Goal: Task Accomplishment & Management: Complete application form

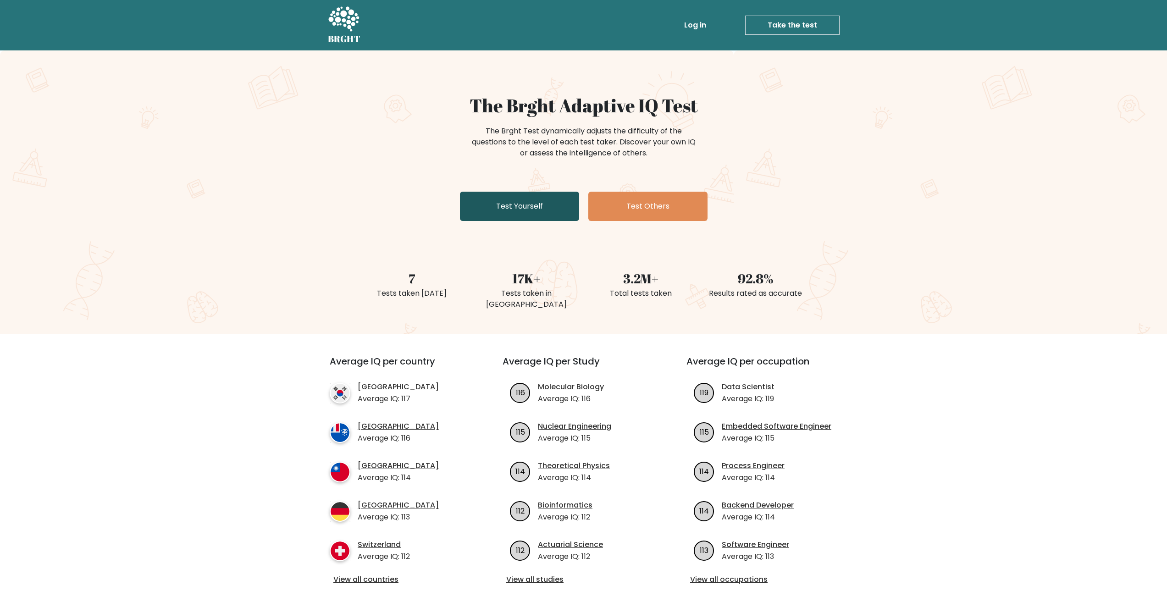
click at [522, 209] on link "Test Yourself" at bounding box center [519, 206] width 119 height 29
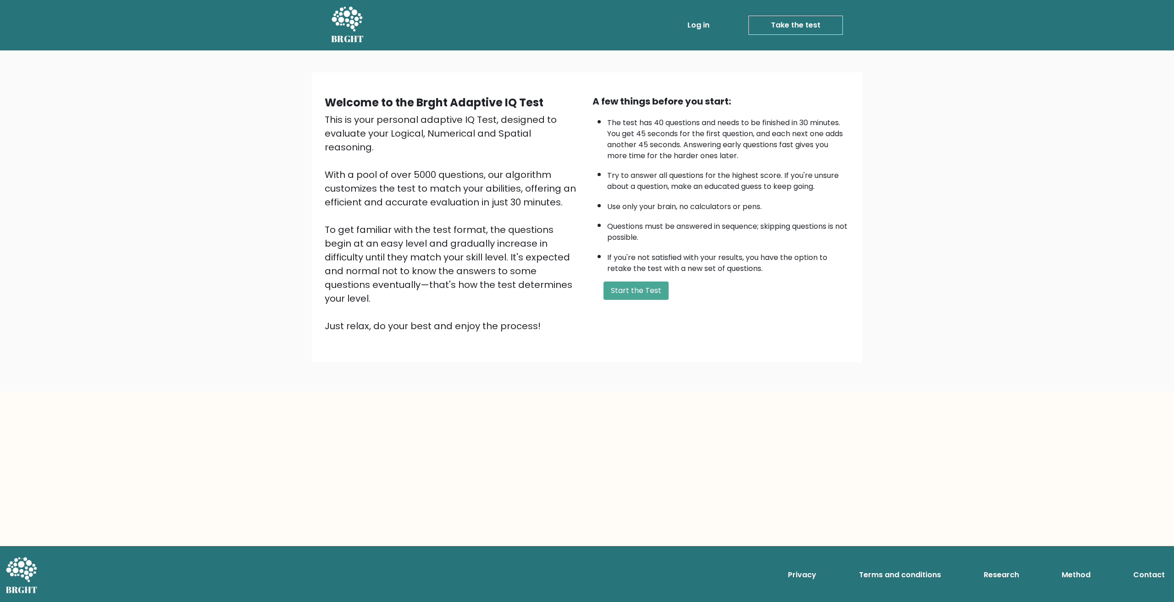
drag, startPoint x: 753, startPoint y: 553, endPoint x: 713, endPoint y: 469, distance: 92.9
click at [753, 551] on nav "Privacy Terms and conditions Research Method Contact" at bounding box center [587, 571] width 1174 height 50
click at [428, 210] on div "This is your personal adaptive IQ Test, designed to evaluate your Logical, Nume…" at bounding box center [453, 223] width 257 height 220
click at [411, 210] on div "This is your personal adaptive IQ Test, designed to evaluate your Logical, Nume…" at bounding box center [453, 223] width 257 height 220
click at [632, 288] on button "Start the Test" at bounding box center [636, 291] width 65 height 18
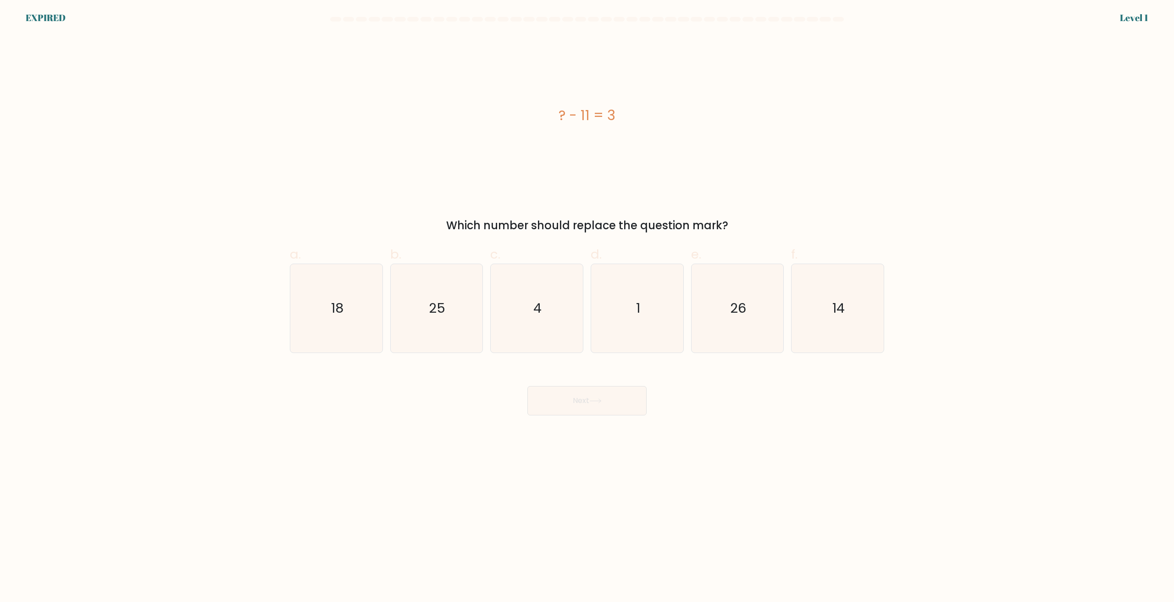
click at [365, 194] on div "? - 11 = 3" at bounding box center [587, 115] width 594 height 161
click at [451, 327] on icon "25" at bounding box center [436, 308] width 89 height 89
click at [587, 307] on input "b. 25" at bounding box center [587, 304] width 0 height 6
radio input "true"
click at [593, 403] on icon at bounding box center [595, 401] width 12 height 5
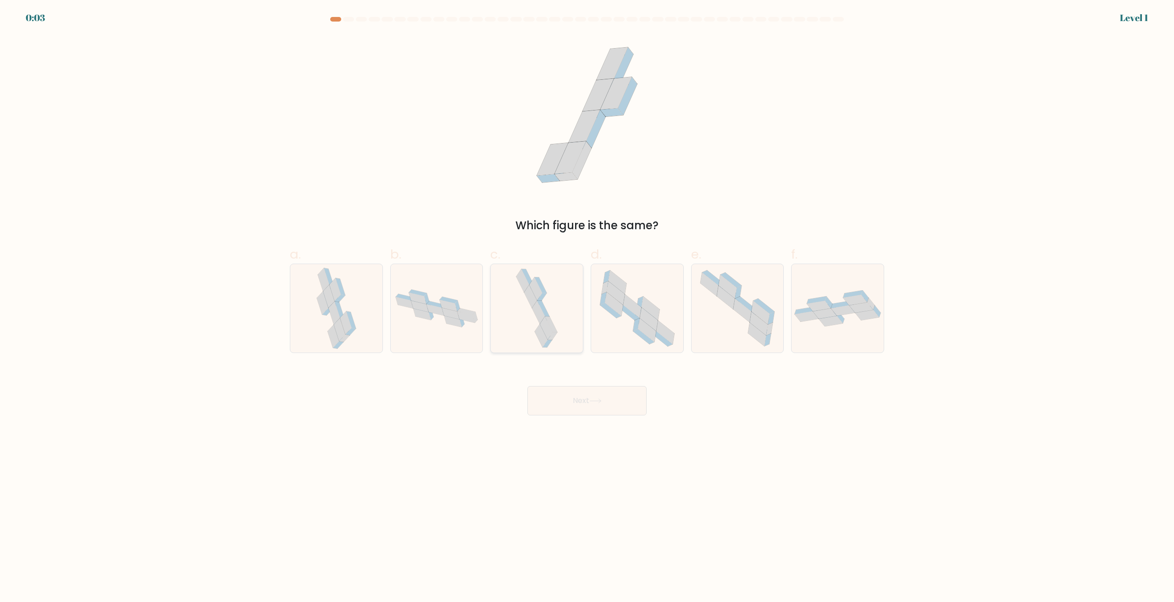
drag, startPoint x: 528, startPoint y: 303, endPoint x: 547, endPoint y: 292, distance: 22.0
click at [545, 292] on icon at bounding box center [537, 308] width 46 height 89
click at [587, 301] on input "c." at bounding box center [587, 304] width 0 height 6
radio input "true"
click at [560, 376] on div "Next" at bounding box center [586, 389] width 605 height 51
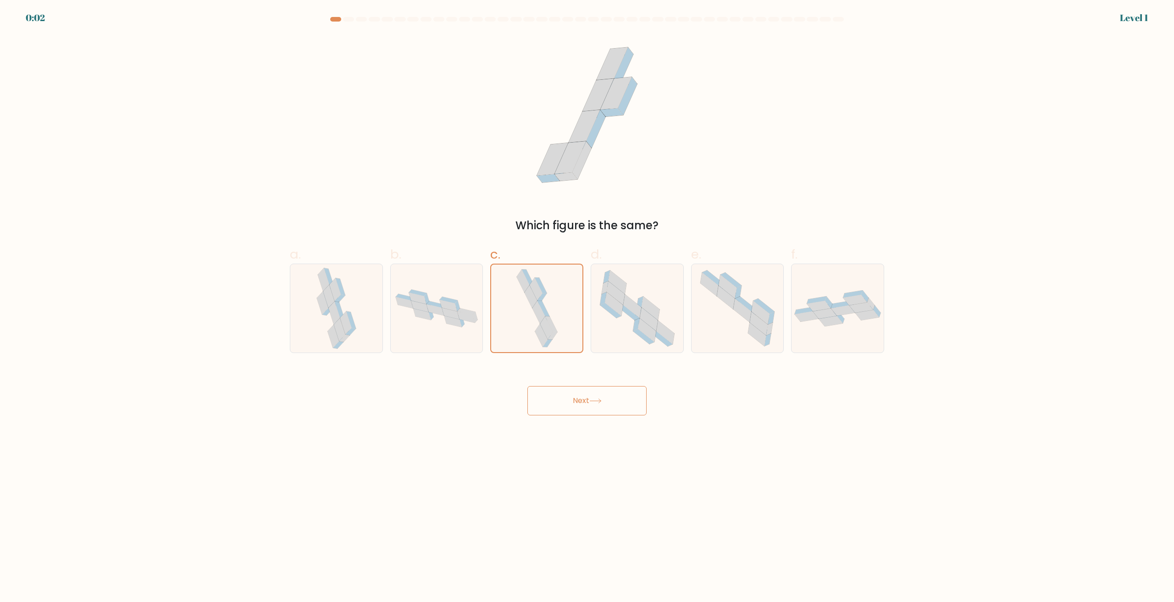
click at [566, 393] on button "Next" at bounding box center [586, 400] width 119 height 29
drag, startPoint x: 566, startPoint y: 393, endPoint x: 598, endPoint y: 370, distance: 38.4
click at [567, 393] on button "Next" at bounding box center [586, 400] width 119 height 29
click at [606, 329] on icon at bounding box center [637, 308] width 89 height 89
click at [588, 307] on input "d." at bounding box center [587, 304] width 0 height 6
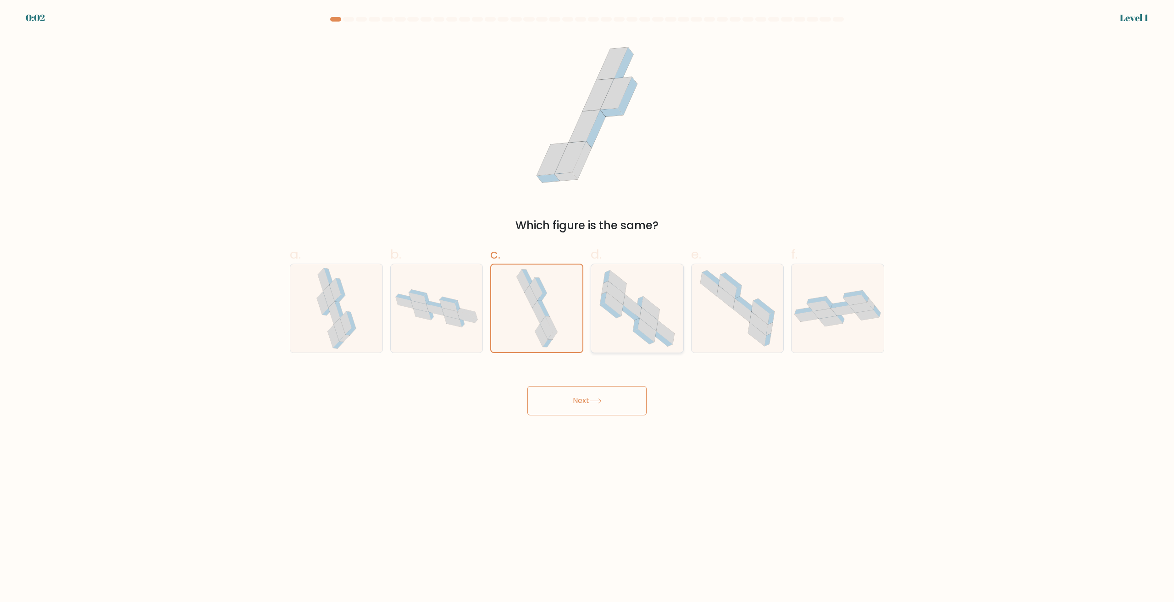
radio input "true"
click at [581, 418] on body "0:01 Level 1" at bounding box center [587, 301] width 1174 height 602
click at [571, 374] on div "Next" at bounding box center [586, 389] width 605 height 51
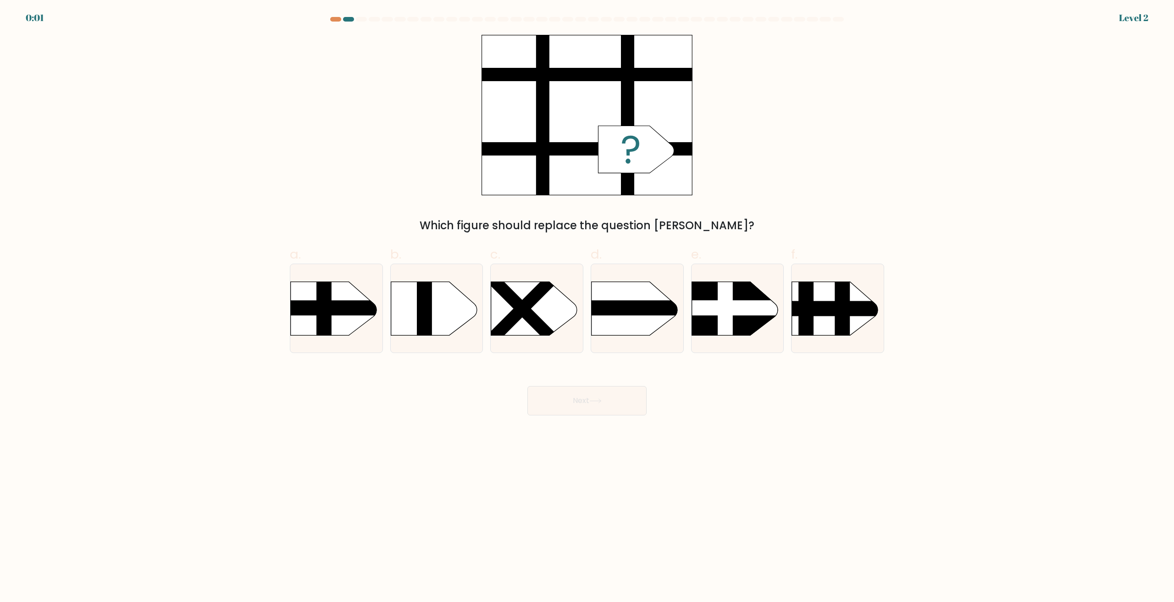
click at [585, 402] on button "Next" at bounding box center [586, 400] width 119 height 29
click at [595, 329] on rect at bounding box center [578, 269] width 239 height 182
click at [588, 307] on input "d." at bounding box center [587, 304] width 0 height 6
radio input "true"
click at [589, 392] on button "Next" at bounding box center [586, 400] width 119 height 29
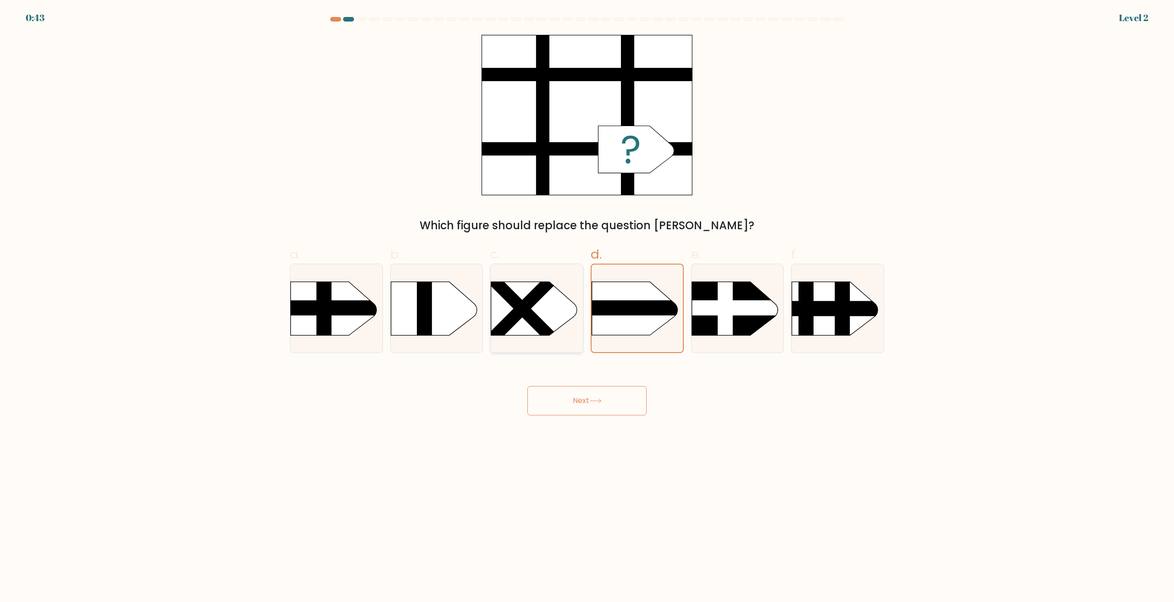
click at [519, 325] on icon at bounding box center [534, 309] width 86 height 54
click at [587, 307] on input "c." at bounding box center [587, 304] width 0 height 6
radio input "true"
click at [575, 410] on button "Next" at bounding box center [586, 400] width 119 height 29
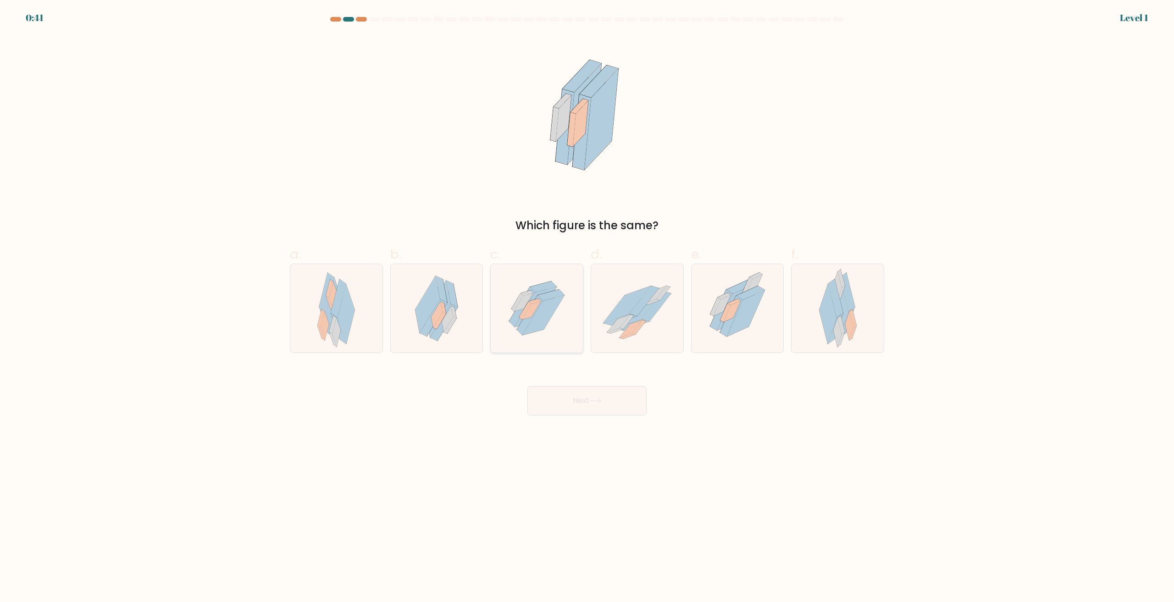
click at [546, 334] on icon at bounding box center [537, 308] width 79 height 89
click at [587, 307] on input "c." at bounding box center [587, 304] width 0 height 6
radio input "true"
click at [567, 375] on div "Next" at bounding box center [586, 389] width 605 height 51
click at [576, 391] on button "Next" at bounding box center [586, 400] width 119 height 29
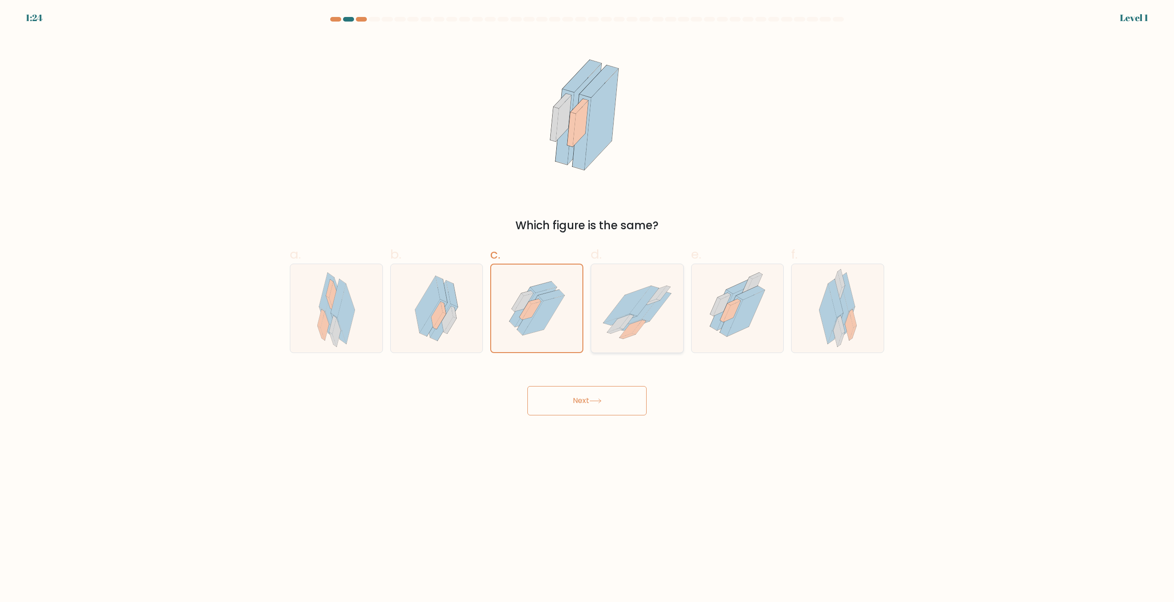
click at [612, 330] on icon at bounding box center [618, 323] width 22 height 17
click at [588, 307] on input "d." at bounding box center [587, 304] width 0 height 6
radio input "true"
click at [607, 399] on button "Next" at bounding box center [586, 400] width 119 height 29
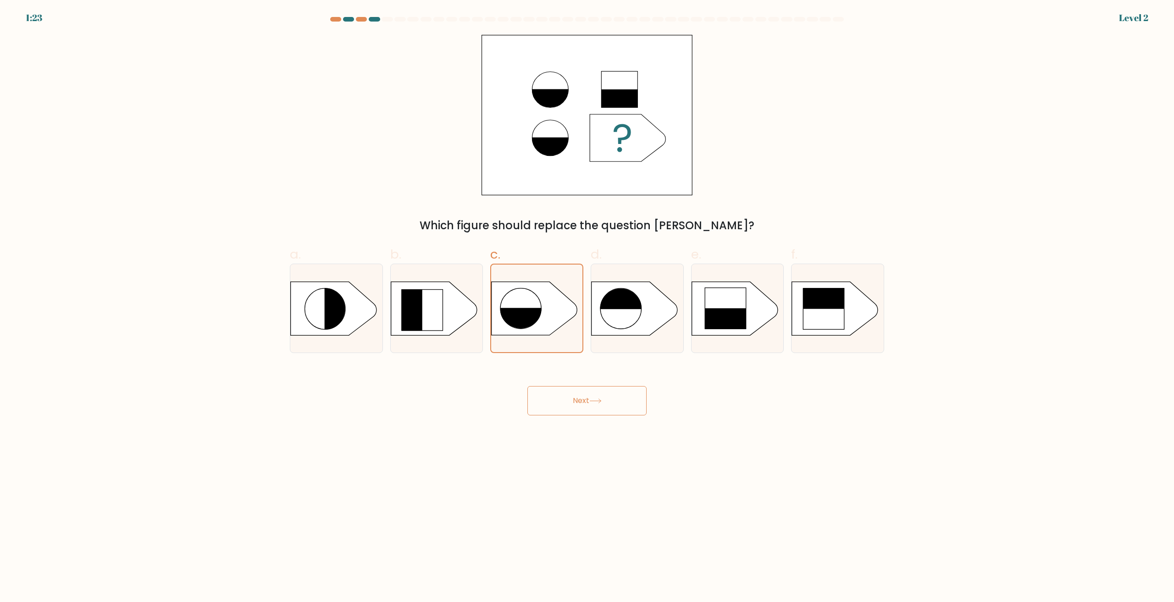
click at [556, 385] on div "Next" at bounding box center [586, 389] width 605 height 51
click at [594, 394] on button "Next" at bounding box center [586, 400] width 119 height 29
click at [624, 302] on rect at bounding box center [618, 286] width 47 height 46
click at [588, 302] on input "d." at bounding box center [587, 304] width 0 height 6
radio input "true"
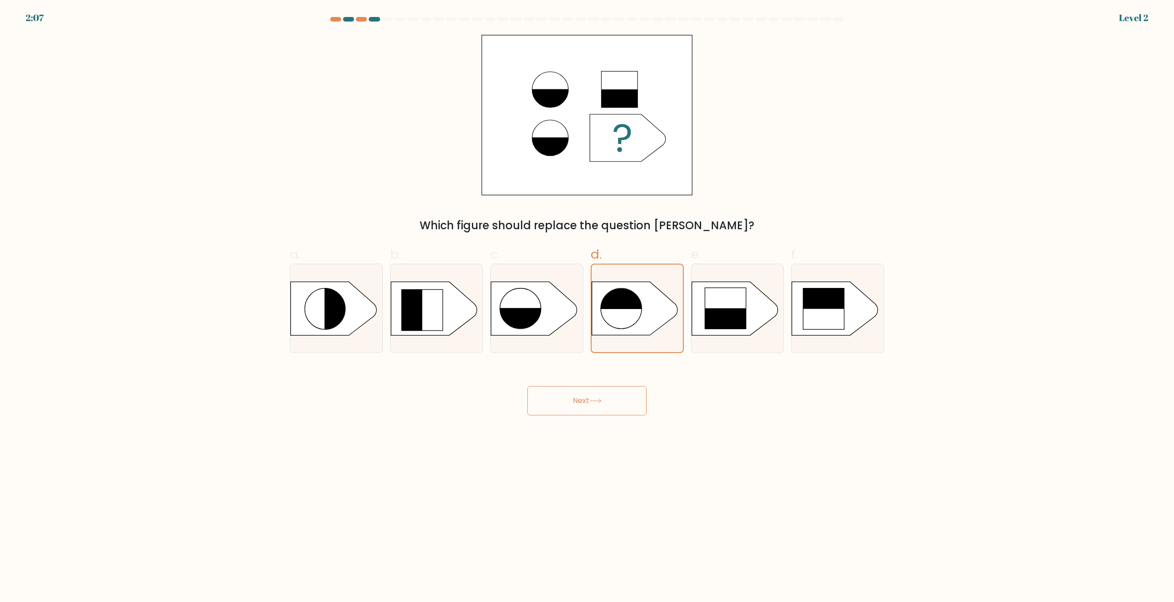
click at [598, 396] on button "Next" at bounding box center [586, 400] width 119 height 29
click at [520, 327] on rect at bounding box center [523, 331] width 47 height 46
click at [587, 307] on input "c." at bounding box center [587, 304] width 0 height 6
radio input "true"
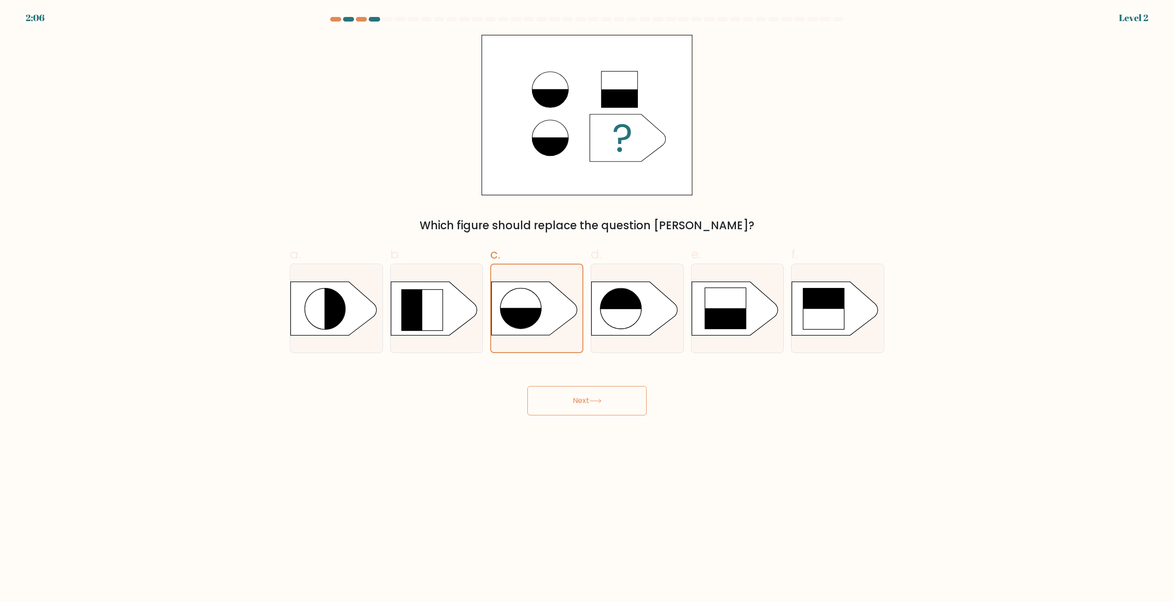
drag, startPoint x: 559, startPoint y: 374, endPoint x: 569, endPoint y: 394, distance: 22.0
click at [560, 383] on div "Next" at bounding box center [586, 389] width 605 height 51
click at [573, 399] on button "Next" at bounding box center [586, 400] width 119 height 29
click at [593, 293] on icon at bounding box center [635, 309] width 86 height 54
click at [588, 301] on input "d." at bounding box center [587, 304] width 0 height 6
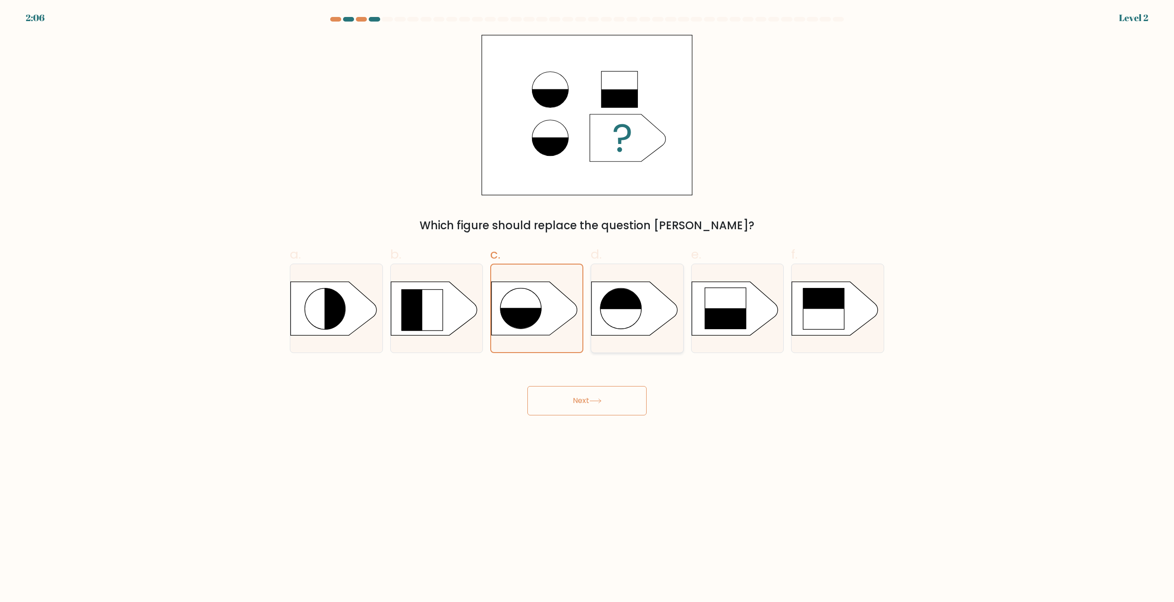
radio input "true"
click at [587, 404] on button "Next" at bounding box center [586, 400] width 119 height 29
click at [527, 323] on rect at bounding box center [523, 331] width 47 height 46
click at [587, 307] on input "c." at bounding box center [587, 304] width 0 height 6
radio input "true"
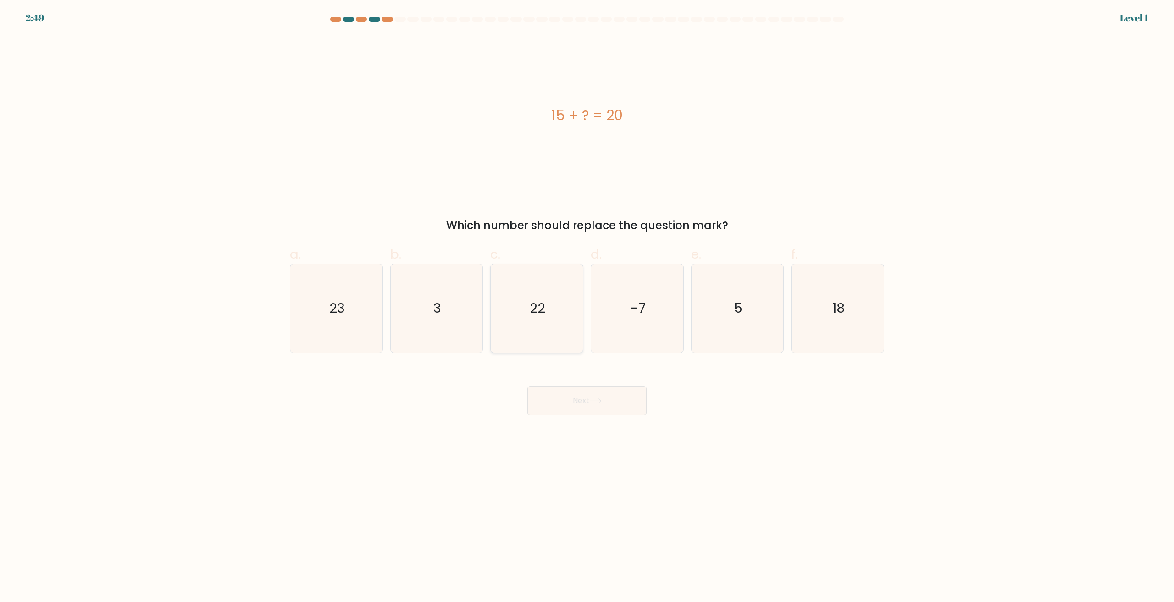
click at [548, 326] on icon "22" at bounding box center [537, 308] width 89 height 89
click at [587, 307] on input "c. 22" at bounding box center [587, 304] width 0 height 6
radio input "true"
click at [570, 408] on button "Next" at bounding box center [586, 400] width 119 height 29
click at [535, 334] on icon "22" at bounding box center [537, 309] width 88 height 88
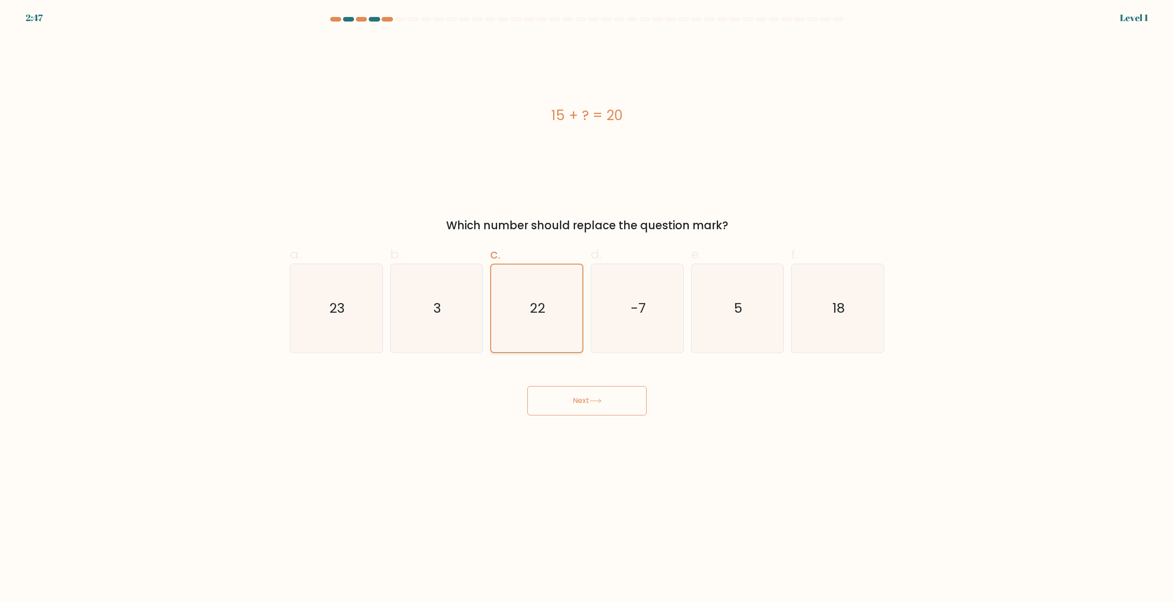
click at [587, 307] on input "c. 22" at bounding box center [587, 304] width 0 height 6
click at [605, 328] on icon "-7" at bounding box center [637, 308] width 89 height 89
click at [588, 307] on input "d. -7" at bounding box center [587, 304] width 0 height 6
radio input "true"
click at [597, 397] on button "Next" at bounding box center [586, 400] width 119 height 29
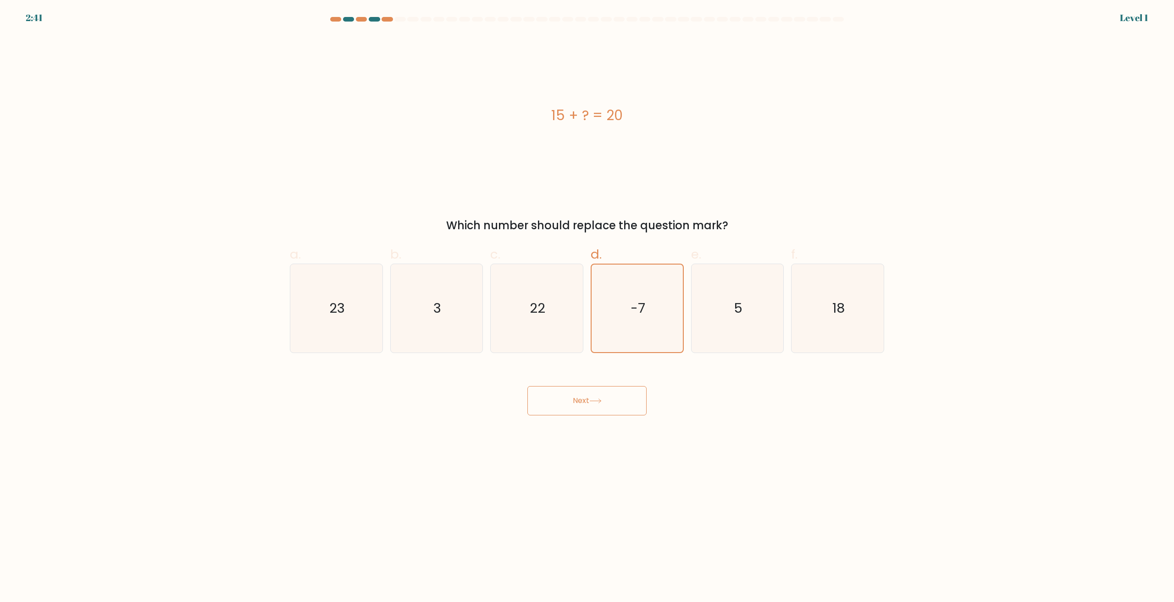
drag, startPoint x: 556, startPoint y: 293, endPoint x: 581, endPoint y: 377, distance: 87.4
click at [557, 295] on icon "22" at bounding box center [537, 308] width 89 height 89
click at [587, 301] on input "c. 22" at bounding box center [587, 304] width 0 height 6
radio input "true"
click at [586, 394] on button "Next" at bounding box center [586, 400] width 119 height 29
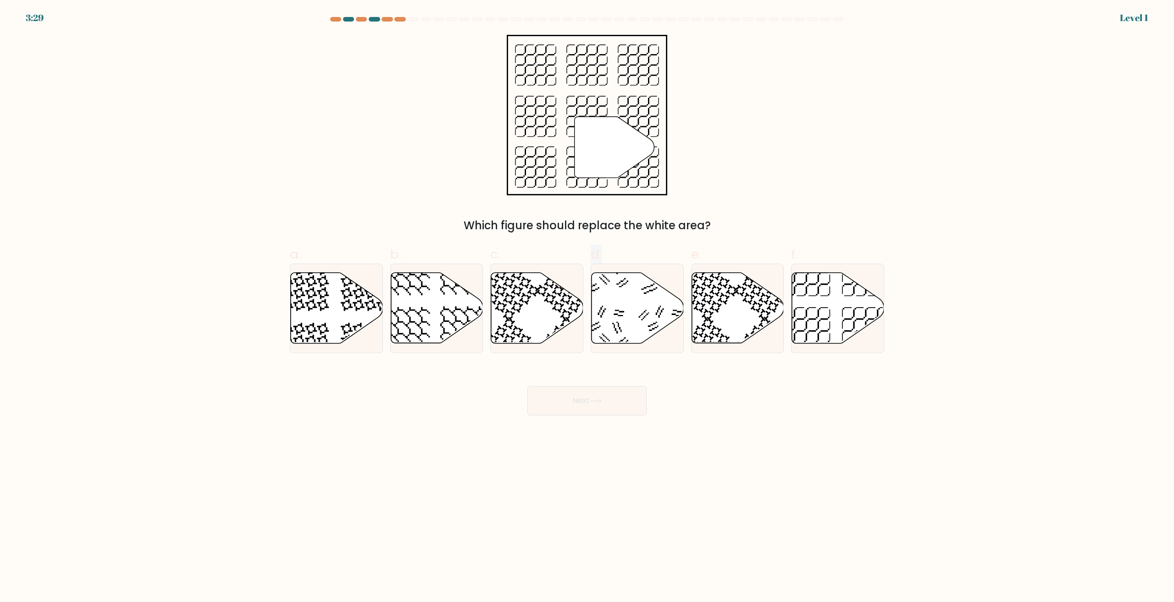
click at [588, 333] on div "a. b. c. d." at bounding box center [587, 296] width 602 height 116
click at [609, 316] on icon at bounding box center [638, 308] width 92 height 71
click at [588, 307] on input "d." at bounding box center [587, 304] width 0 height 6
radio input "true"
click at [588, 407] on button "Next" at bounding box center [586, 400] width 119 height 29
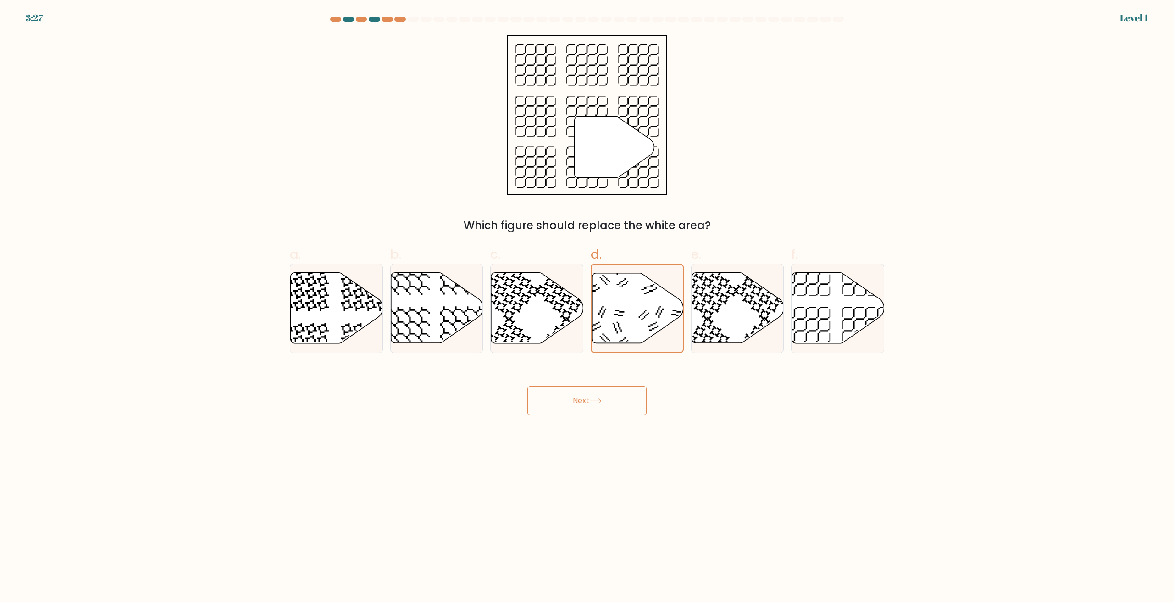
click at [524, 372] on div "Next" at bounding box center [586, 389] width 605 height 51
click at [519, 329] on icon at bounding box center [537, 308] width 92 height 72
click at [587, 307] on input "c." at bounding box center [587, 304] width 0 height 6
radio input "true"
click at [572, 402] on button "Next" at bounding box center [586, 400] width 119 height 29
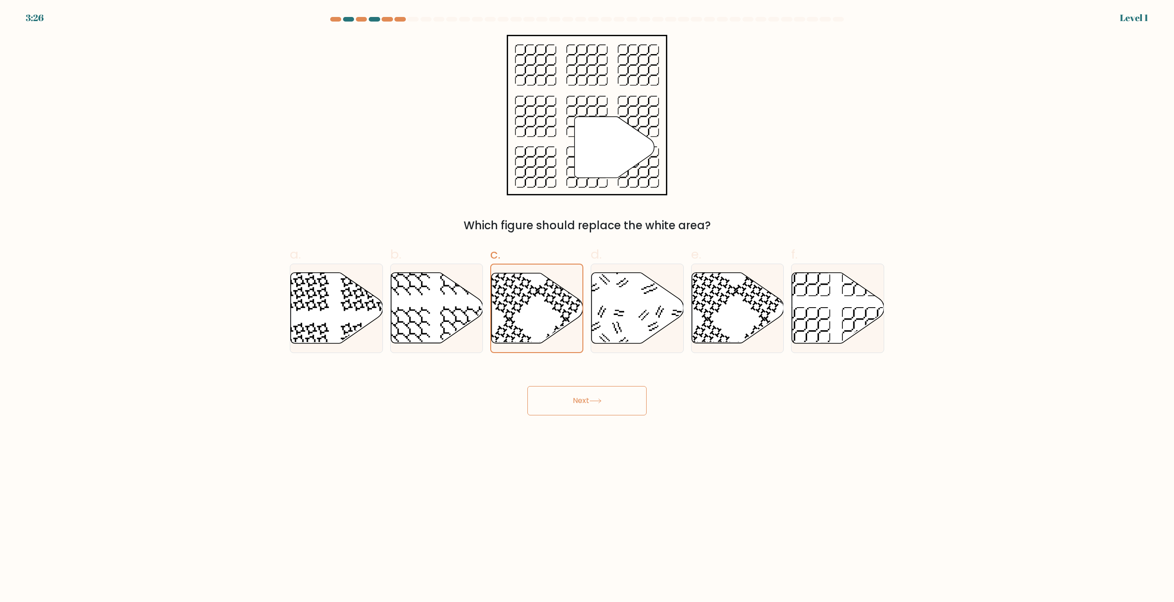
click at [572, 402] on button "Next" at bounding box center [586, 400] width 119 height 29
drag, startPoint x: 572, startPoint y: 402, endPoint x: 550, endPoint y: 530, distance: 129.9
click at [572, 402] on button "Next" at bounding box center [586, 400] width 119 height 29
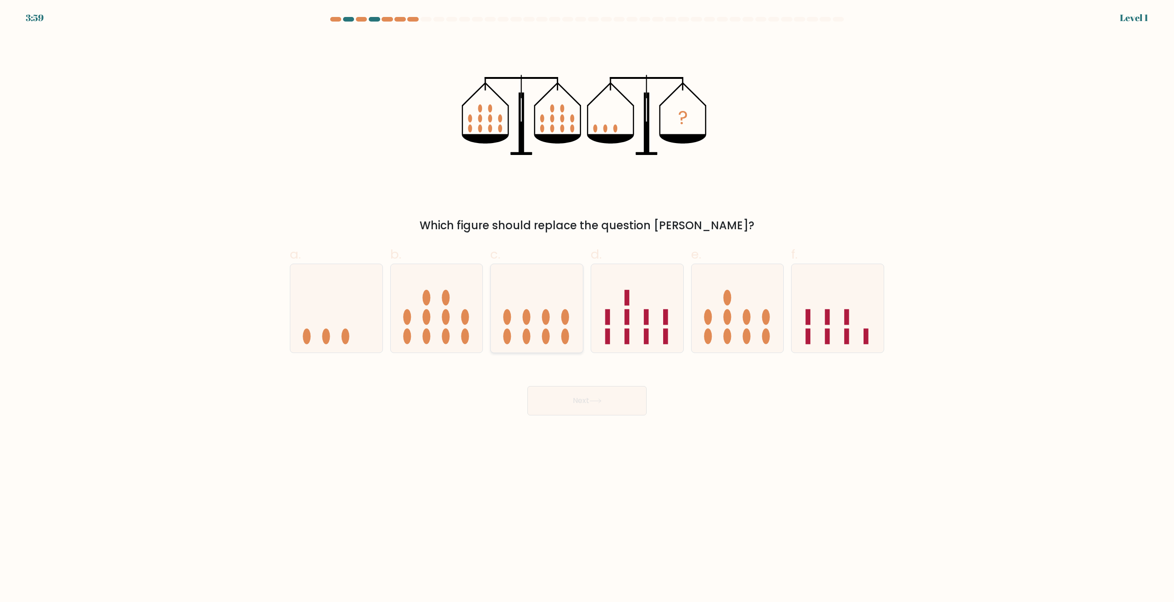
click at [571, 316] on icon at bounding box center [537, 309] width 92 height 76
click at [587, 307] on input "c." at bounding box center [587, 304] width 0 height 6
radio input "true"
click at [588, 410] on button "Next" at bounding box center [586, 400] width 119 height 29
click at [588, 409] on button "Next" at bounding box center [586, 400] width 119 height 29
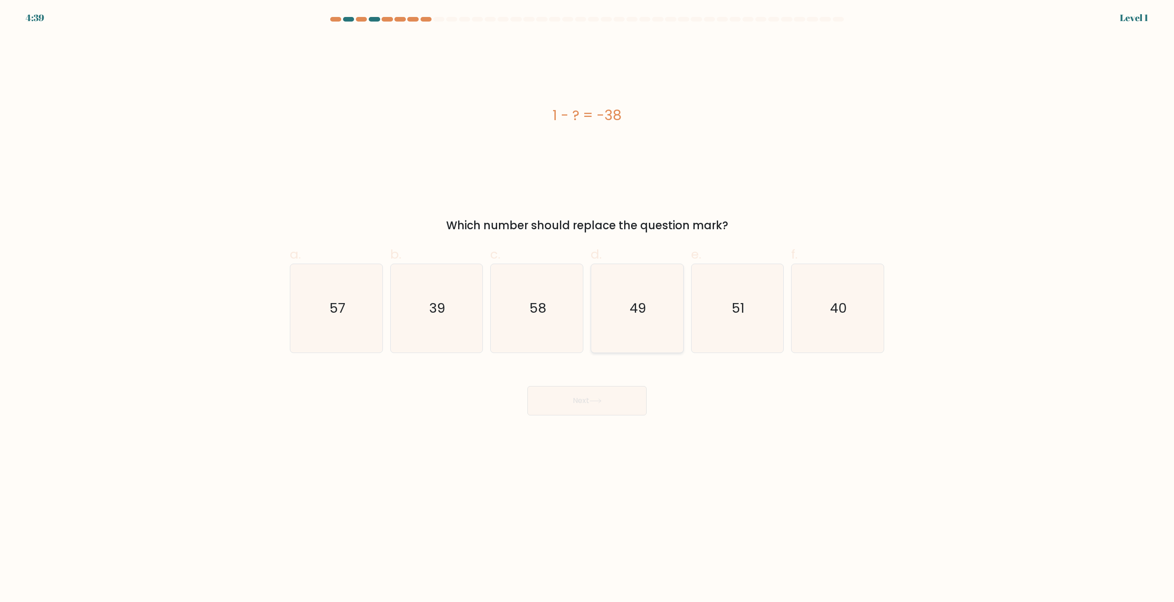
click at [615, 330] on icon "49" at bounding box center [637, 308] width 89 height 89
click at [588, 307] on input "d. 49" at bounding box center [587, 304] width 0 height 6
radio input "true"
click at [587, 406] on button "Next" at bounding box center [586, 400] width 119 height 29
click at [543, 319] on icon "58" at bounding box center [537, 308] width 89 height 89
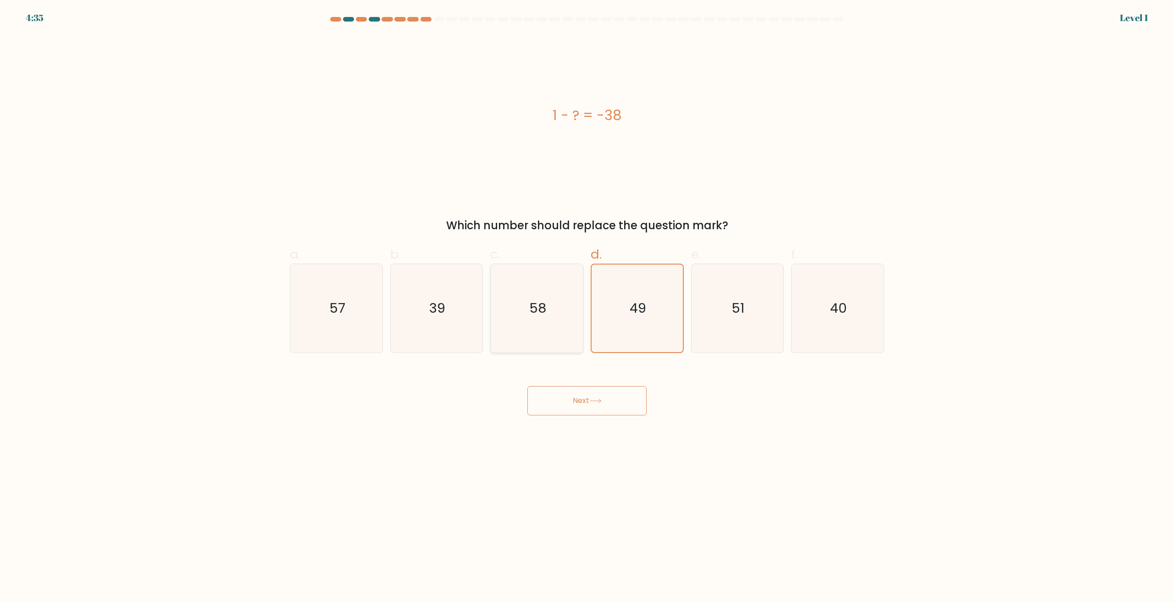
click at [587, 307] on input "c. 58" at bounding box center [587, 304] width 0 height 6
radio input "true"
click at [594, 412] on button "Next" at bounding box center [586, 400] width 119 height 29
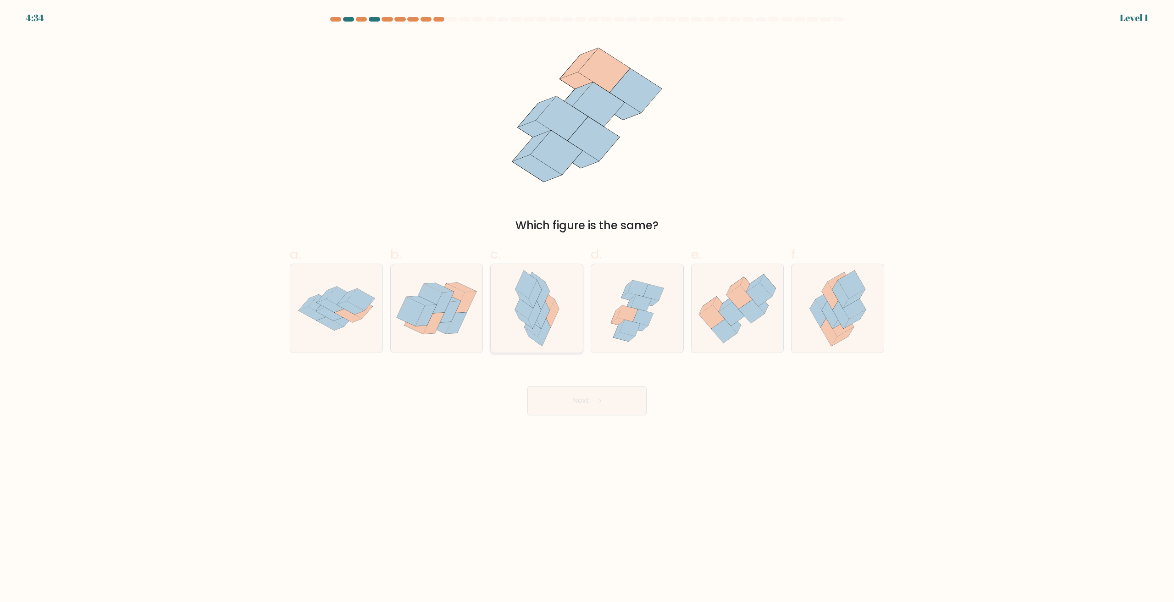
click at [544, 285] on icon at bounding box center [543, 296] width 13 height 28
click at [587, 301] on input "c." at bounding box center [587, 304] width 0 height 6
radio input "true"
click at [559, 374] on div "Next" at bounding box center [586, 389] width 605 height 51
click at [567, 408] on button "Next" at bounding box center [586, 400] width 119 height 29
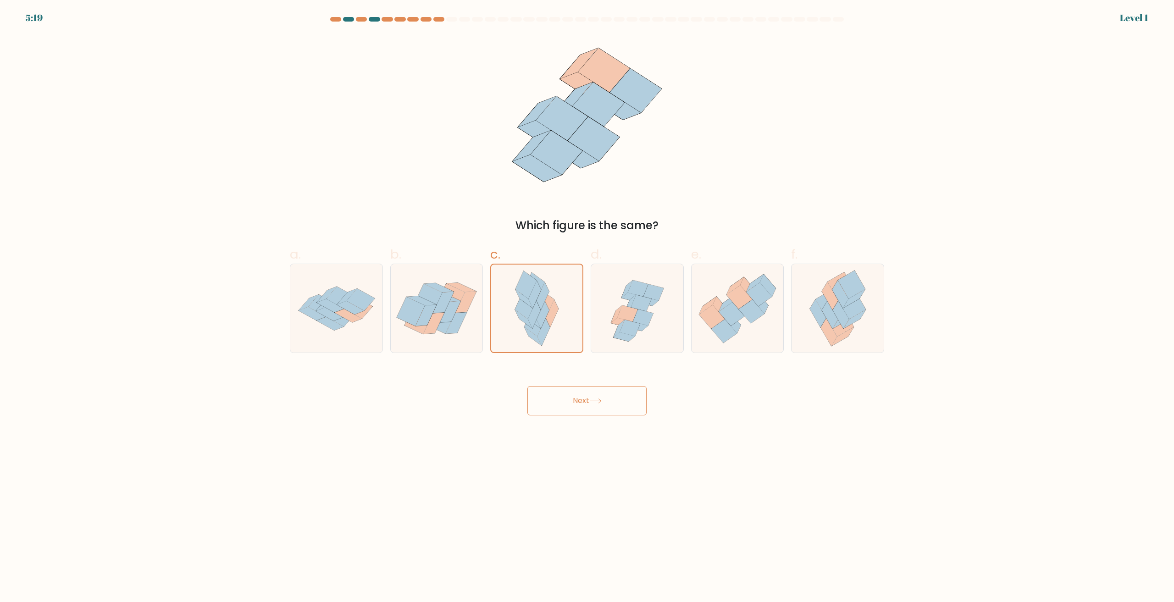
click at [567, 408] on button "Next" at bounding box center [586, 400] width 119 height 29
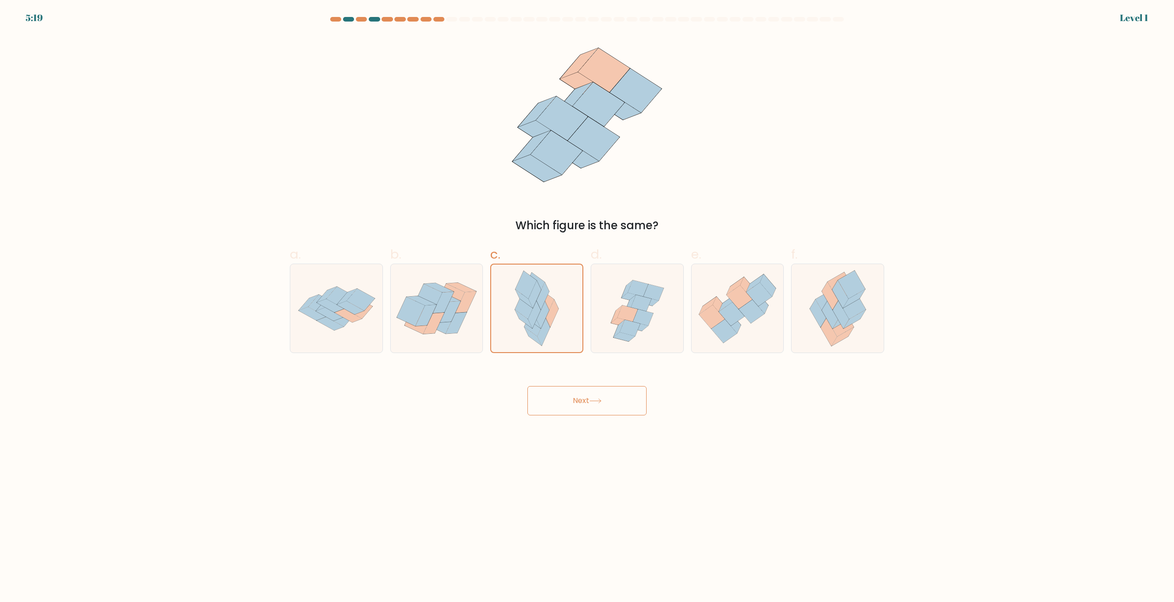
click at [567, 408] on button "Next" at bounding box center [586, 400] width 119 height 29
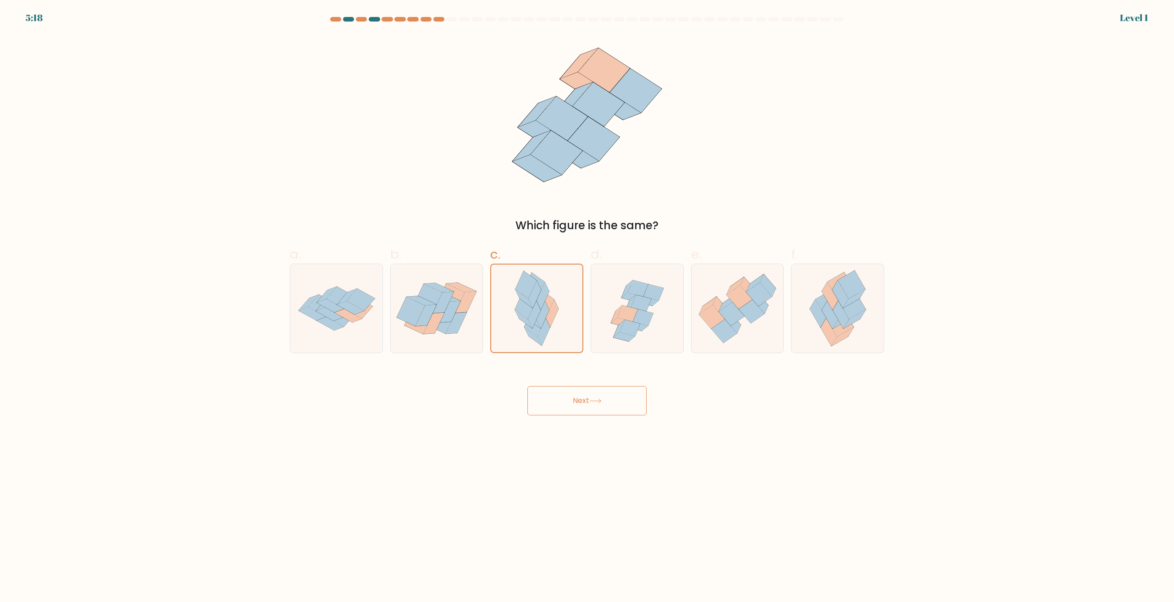
click at [567, 408] on button "Next" at bounding box center [586, 400] width 119 height 29
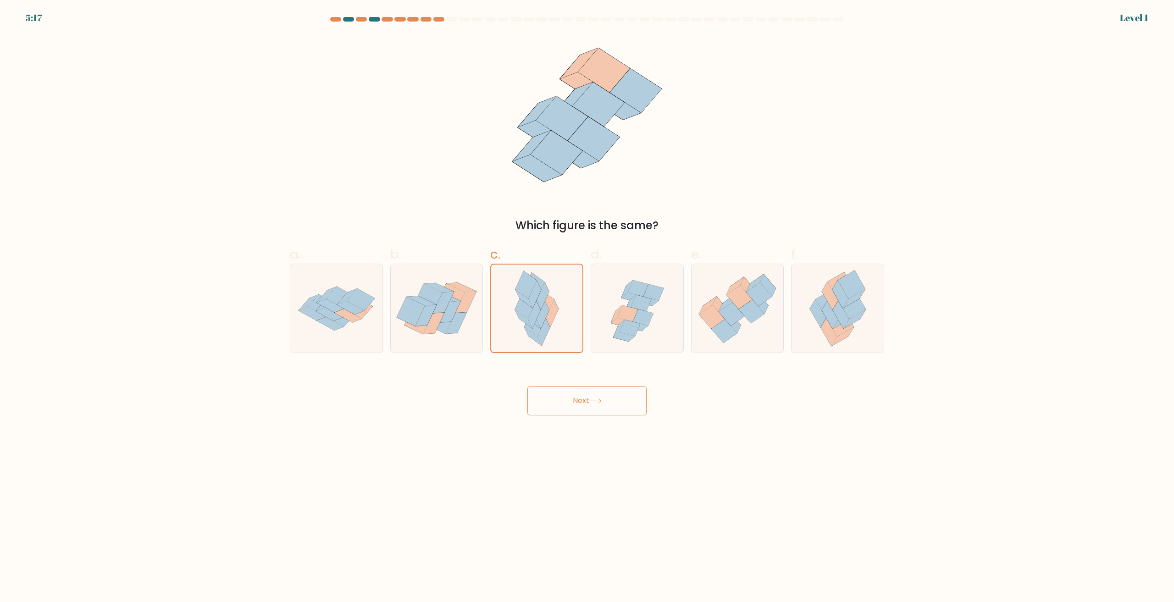
drag, startPoint x: 567, startPoint y: 408, endPoint x: 578, endPoint y: 406, distance: 11.5
click at [567, 408] on button "Next" at bounding box center [586, 400] width 119 height 29
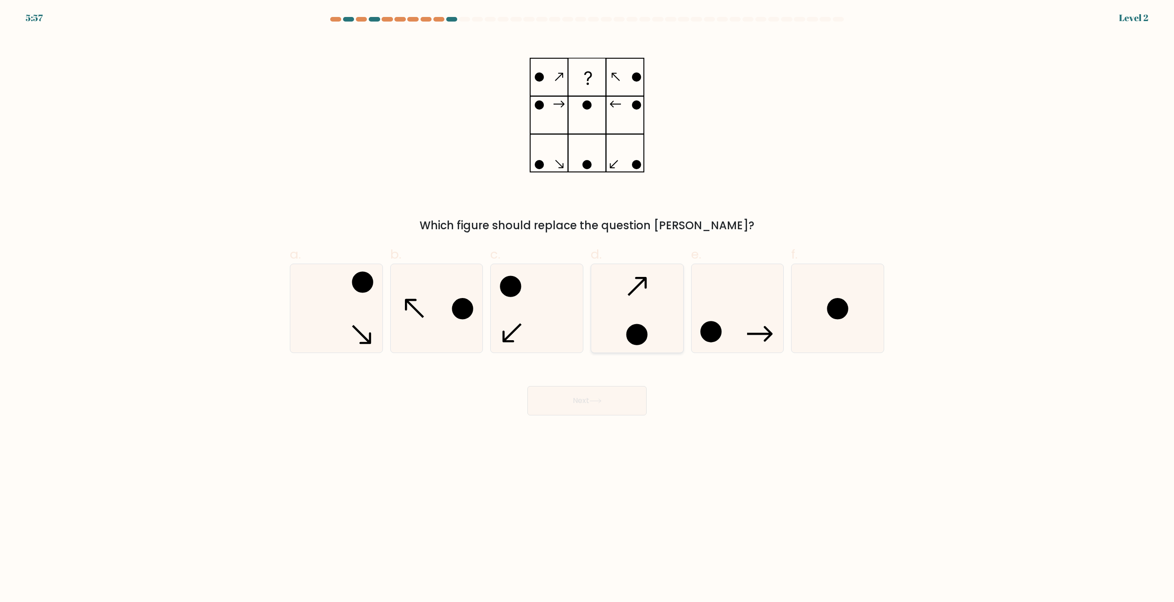
click at [589, 310] on div "d." at bounding box center [637, 299] width 100 height 108
click at [628, 312] on icon at bounding box center [637, 308] width 89 height 89
click at [588, 307] on input "d." at bounding box center [587, 304] width 0 height 6
radio input "true"
click at [602, 405] on button "Next" at bounding box center [586, 400] width 119 height 29
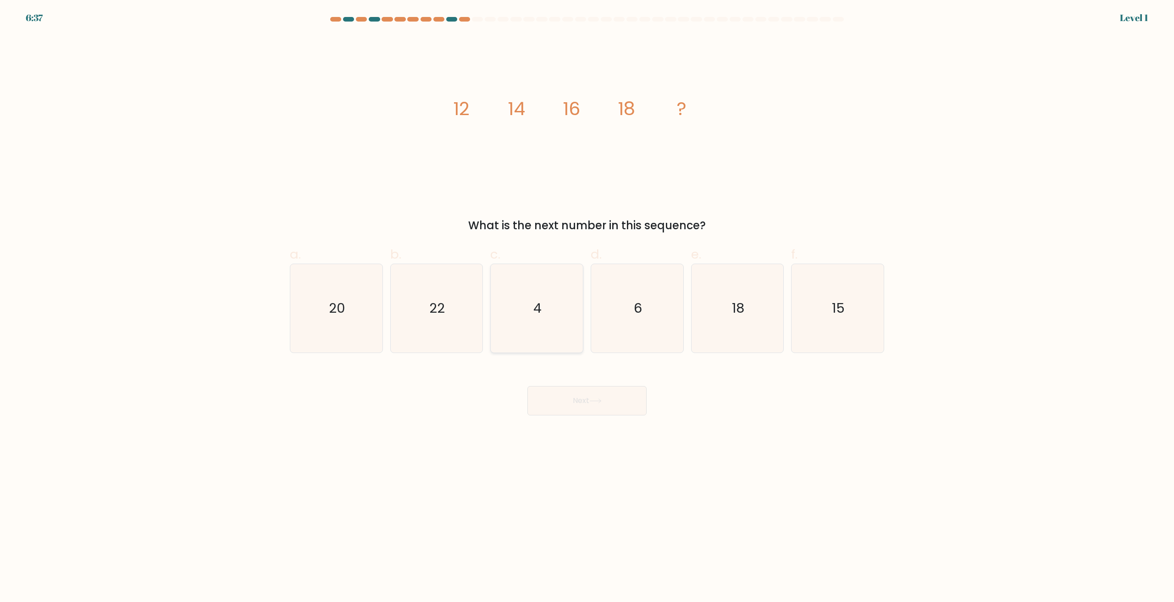
click at [537, 326] on icon "4" at bounding box center [537, 308] width 89 height 89
click at [587, 307] on input "c. 4" at bounding box center [587, 304] width 0 height 6
radio input "true"
click at [567, 424] on body "6:37 Level 1" at bounding box center [587, 301] width 1174 height 602
click at [560, 383] on div "Next" at bounding box center [586, 389] width 605 height 51
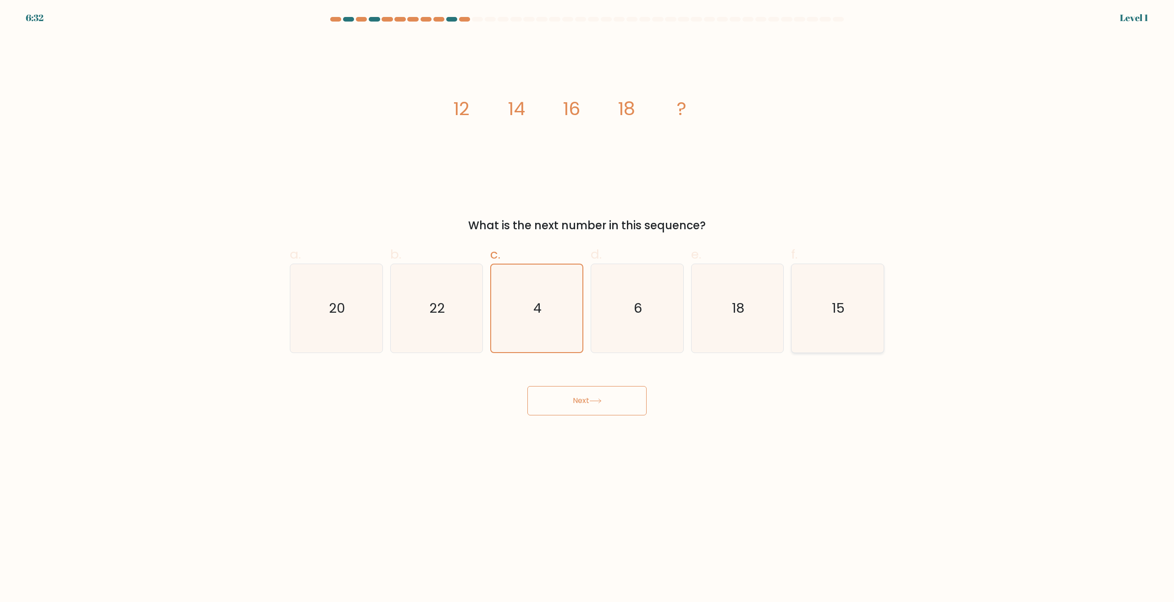
click at [842, 314] on text "15" at bounding box center [838, 308] width 13 height 18
click at [588, 307] on input "f. 15" at bounding box center [587, 304] width 0 height 6
radio input "true"
drag, startPoint x: 314, startPoint y: 247, endPoint x: 328, endPoint y: 292, distance: 47.6
click at [324, 277] on label "a. 20" at bounding box center [336, 299] width 93 height 108
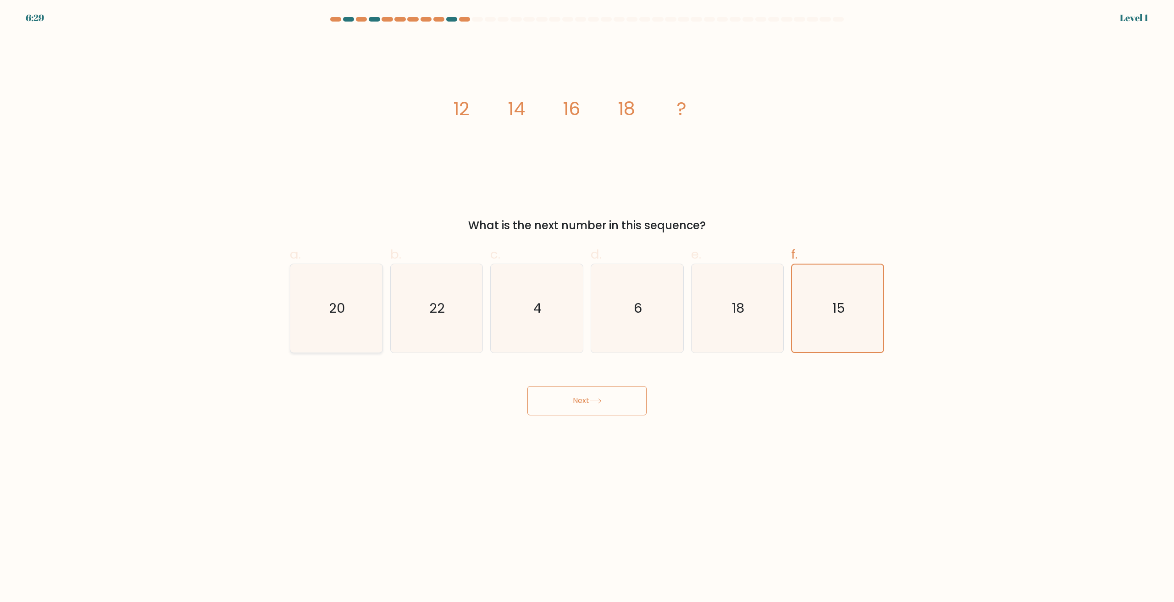
drag, startPoint x: 335, startPoint y: 304, endPoint x: 357, endPoint y: 317, distance: 25.9
click at [335, 305] on text "20" at bounding box center [337, 308] width 17 height 18
click at [587, 305] on input "a. 20" at bounding box center [587, 304] width 0 height 6
radio input "true"
click at [603, 393] on button "Next" at bounding box center [586, 400] width 119 height 29
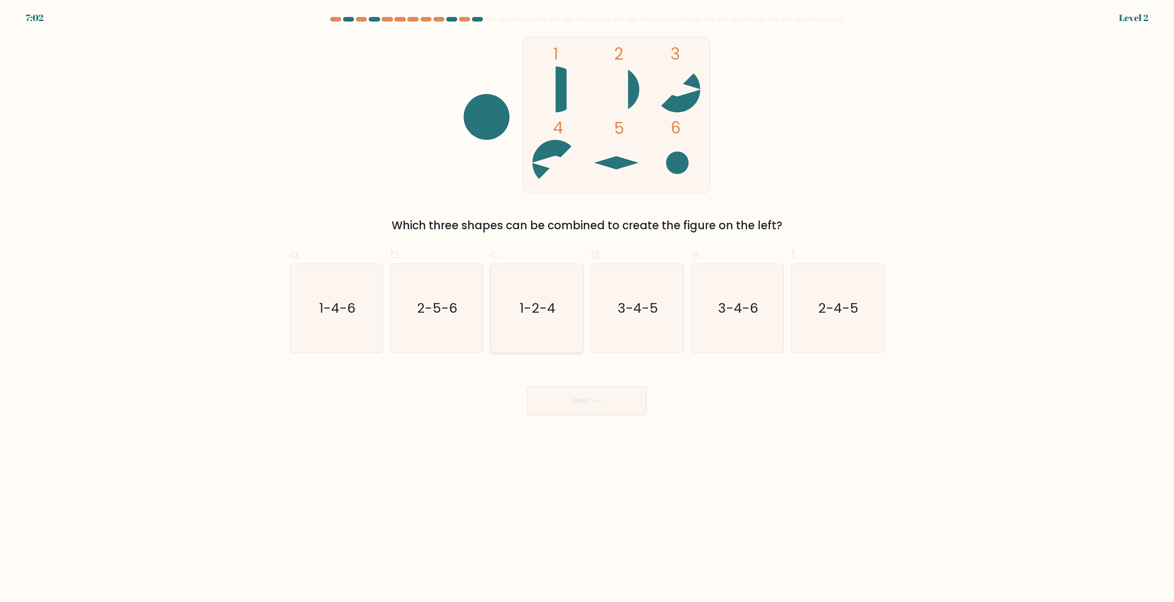
click at [547, 316] on text "1-2-4" at bounding box center [538, 308] width 36 height 18
click at [587, 307] on input "c. 1-2-4" at bounding box center [587, 304] width 0 height 6
radio input "true"
drag, startPoint x: 570, startPoint y: 381, endPoint x: 570, endPoint y: 386, distance: 5.0
click at [570, 385] on div "Next" at bounding box center [586, 389] width 605 height 51
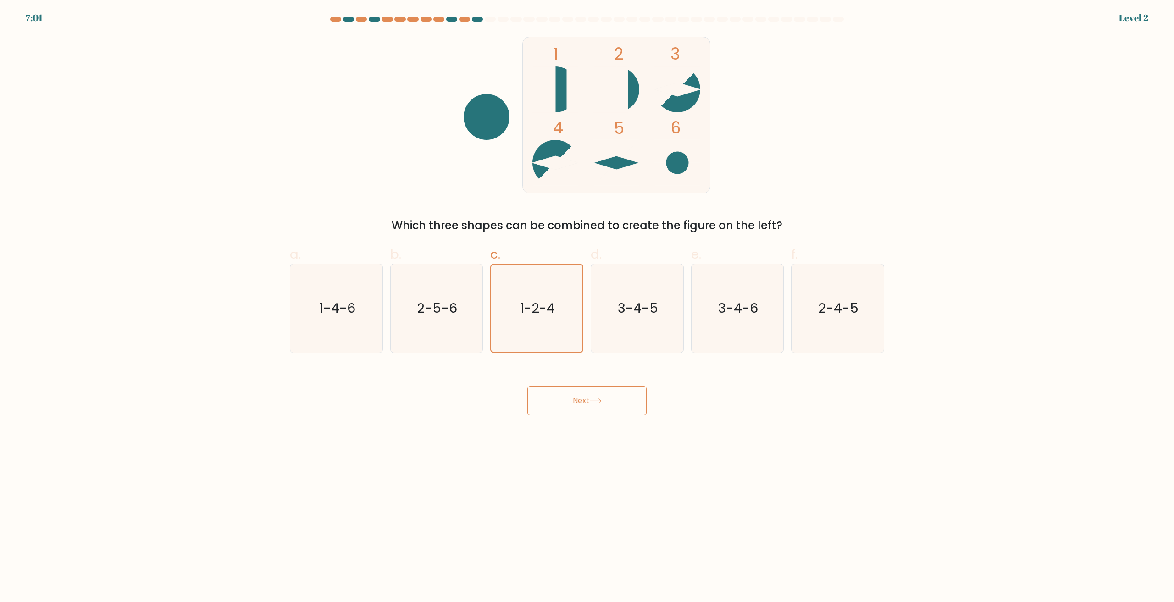
click at [570, 387] on button "Next" at bounding box center [586, 400] width 119 height 29
drag, startPoint x: 625, startPoint y: 555, endPoint x: 626, endPoint y: 548, distance: 7.4
click at [625, 555] on body "6:58 Level 2" at bounding box center [587, 301] width 1174 height 602
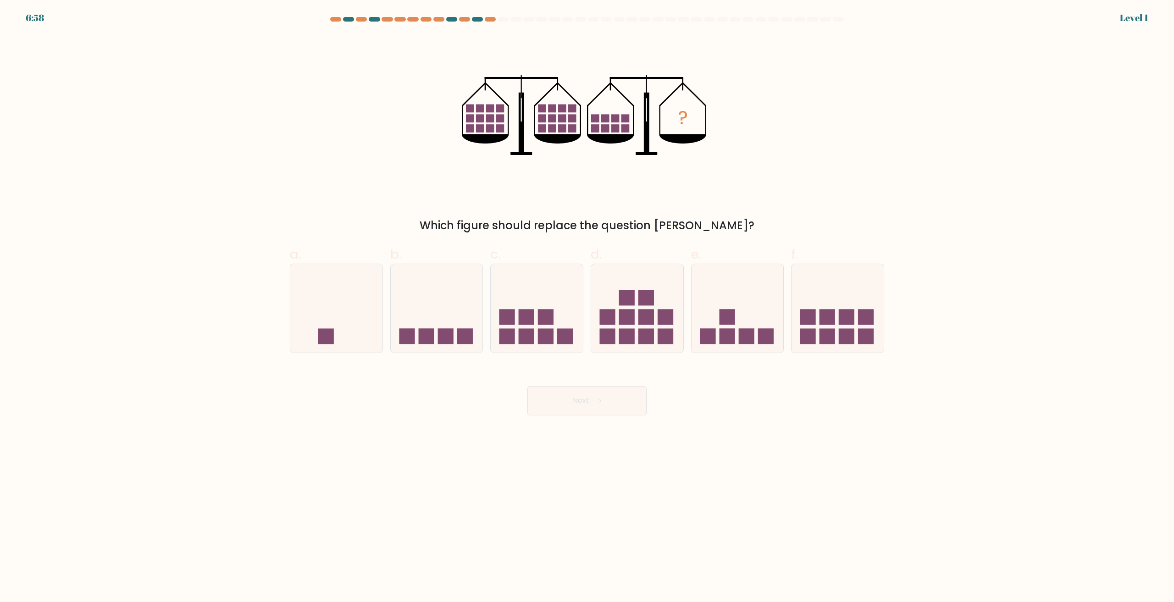
click at [592, 328] on icon at bounding box center [637, 309] width 92 height 76
click at [588, 307] on input "d." at bounding box center [587, 304] width 0 height 6
radio input "true"
click at [599, 412] on button "Next" at bounding box center [586, 400] width 119 height 29
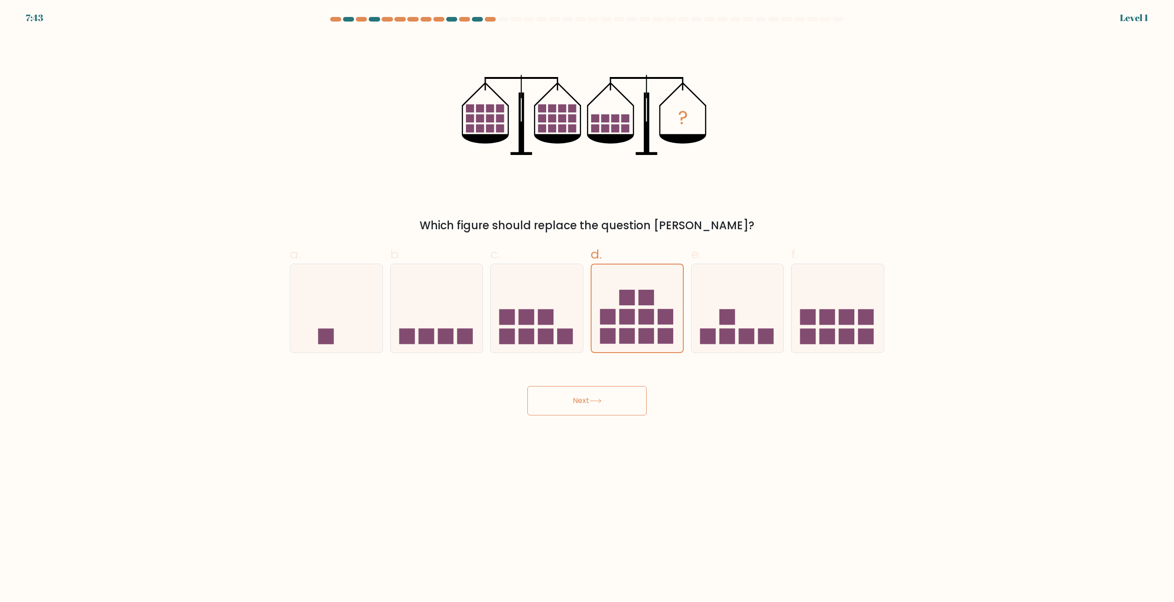
click at [599, 412] on button "Next" at bounding box center [586, 400] width 119 height 29
click at [594, 396] on button "Next" at bounding box center [586, 400] width 119 height 29
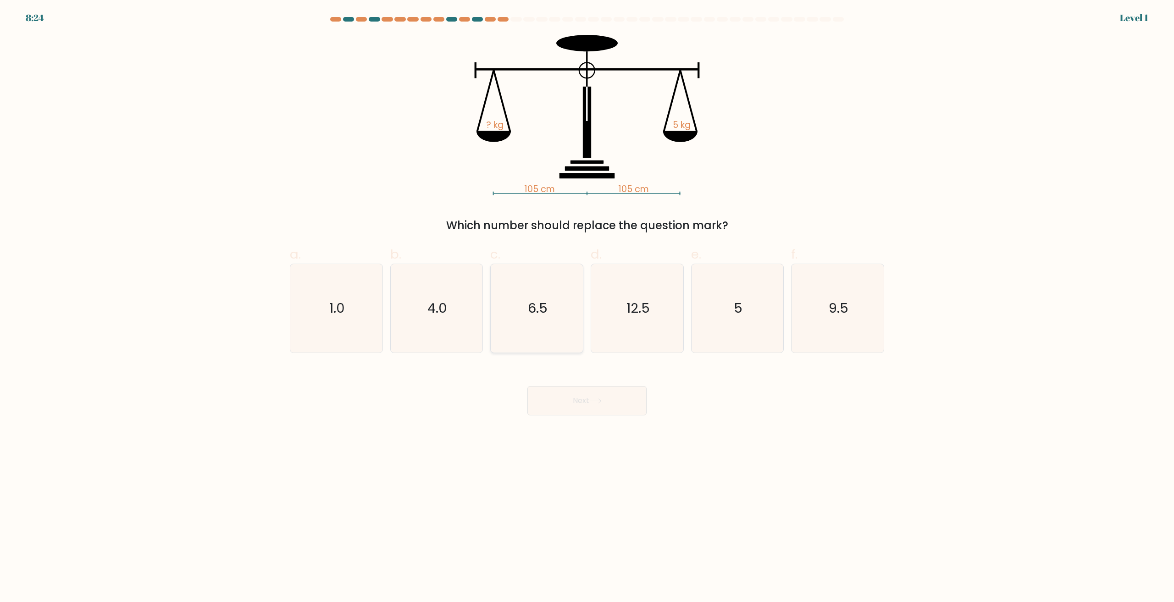
click at [525, 326] on icon "6.5" at bounding box center [537, 308] width 89 height 89
click at [587, 307] on input "c. 6.5" at bounding box center [587, 304] width 0 height 6
radio input "true"
click at [562, 378] on div "Next" at bounding box center [586, 389] width 605 height 51
click at [576, 408] on button "Next" at bounding box center [586, 400] width 119 height 29
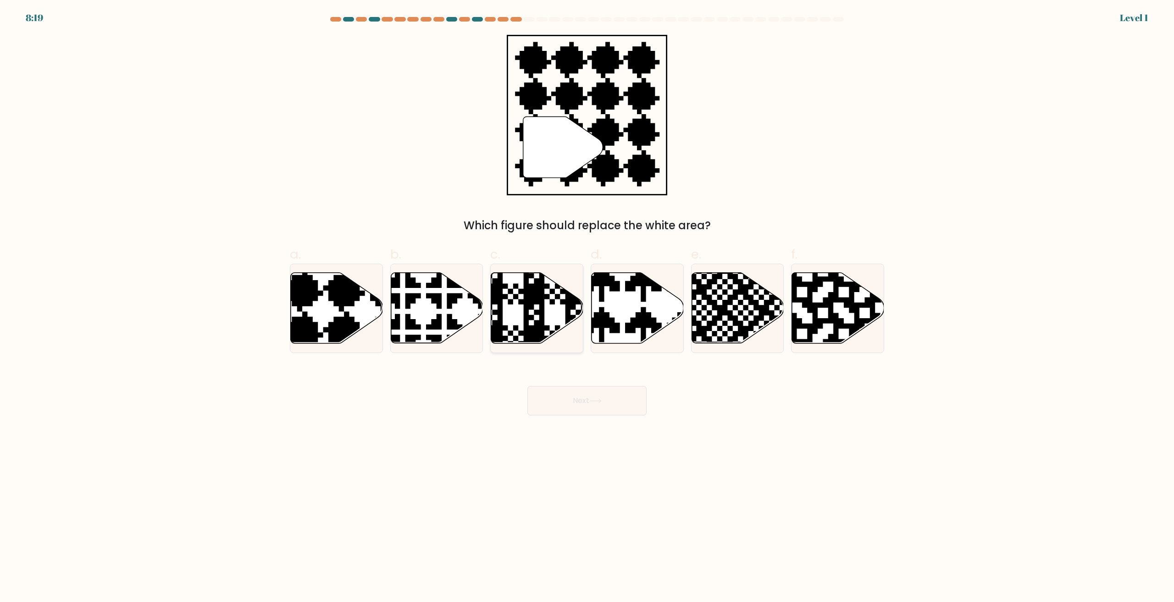
click at [534, 323] on icon at bounding box center [537, 308] width 92 height 71
click at [587, 307] on input "c." at bounding box center [587, 304] width 0 height 6
radio input "true"
click at [569, 397] on button "Next" at bounding box center [586, 400] width 119 height 29
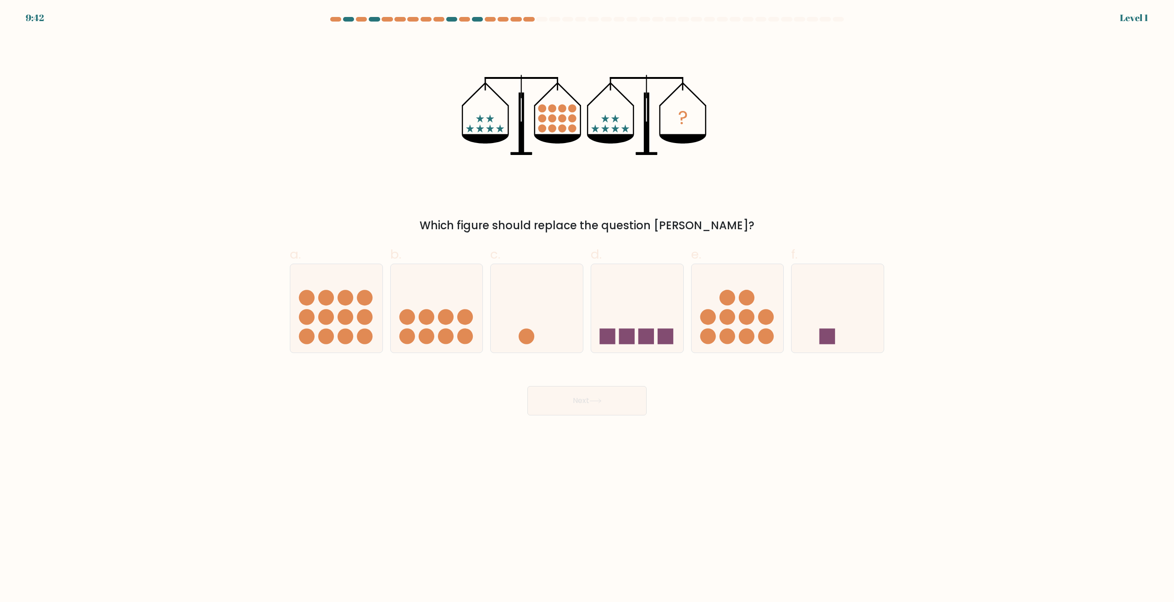
click at [110, 2] on div "9:42 Level 1" at bounding box center [587, 5] width 1174 height 11
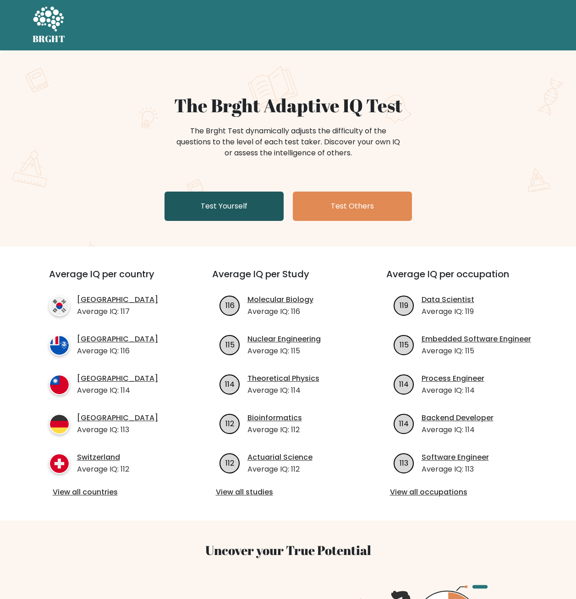
click at [223, 212] on link "Test Yourself" at bounding box center [224, 206] width 119 height 29
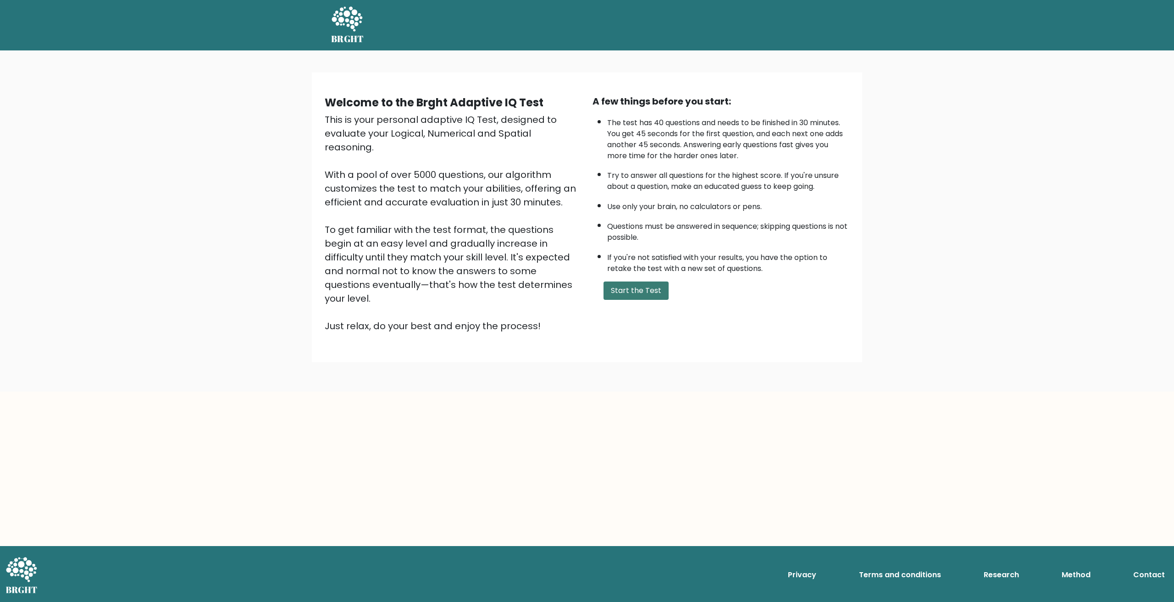
click at [583, 286] on button "Start the Test" at bounding box center [636, 291] width 65 height 18
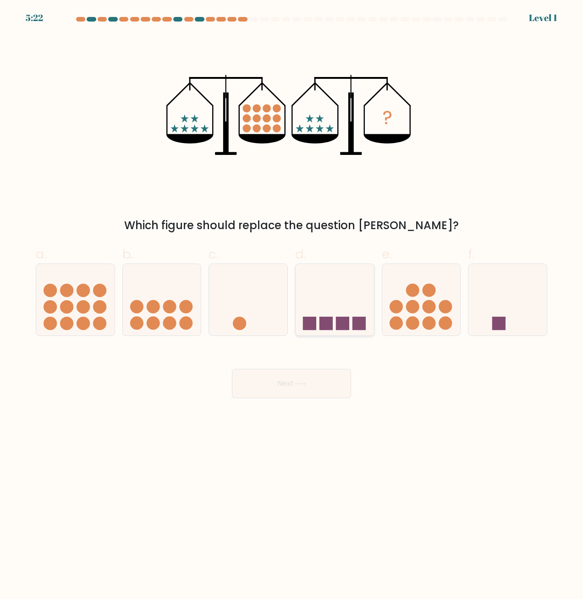
click at [349, 292] on icon at bounding box center [335, 299] width 78 height 65
click at [292, 300] on input "d." at bounding box center [292, 303] width 0 height 6
radio input "true"
click at [288, 390] on button "Next" at bounding box center [291, 383] width 119 height 29
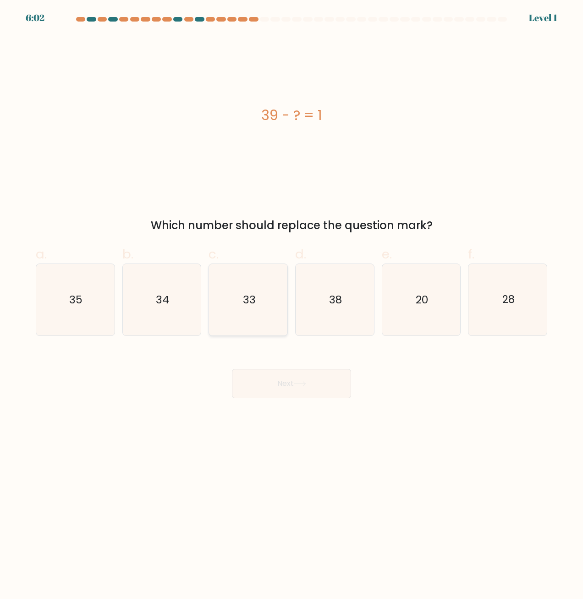
click at [242, 320] on icon "33" at bounding box center [249, 300] width 72 height 72
click at [292, 306] on input "c. 33" at bounding box center [292, 303] width 0 height 6
radio input "true"
click at [270, 377] on button "Next" at bounding box center [291, 383] width 119 height 29
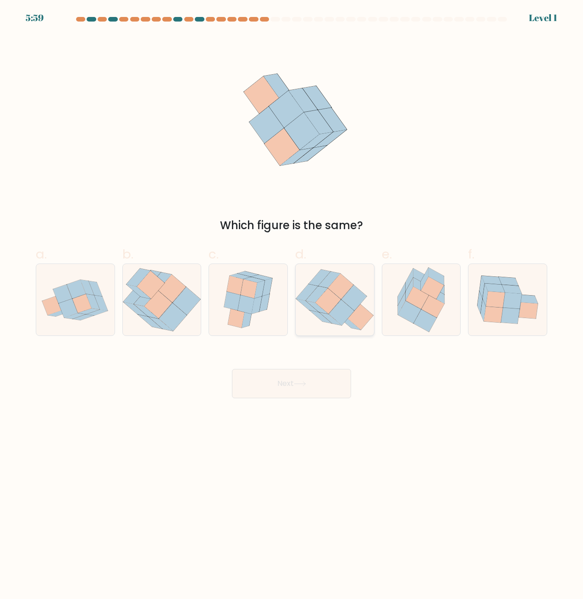
click at [323, 312] on icon at bounding box center [317, 307] width 22 height 13
click at [292, 306] on input "d." at bounding box center [292, 303] width 0 height 6
radio input "true"
click at [308, 380] on button "Next" at bounding box center [291, 383] width 119 height 29
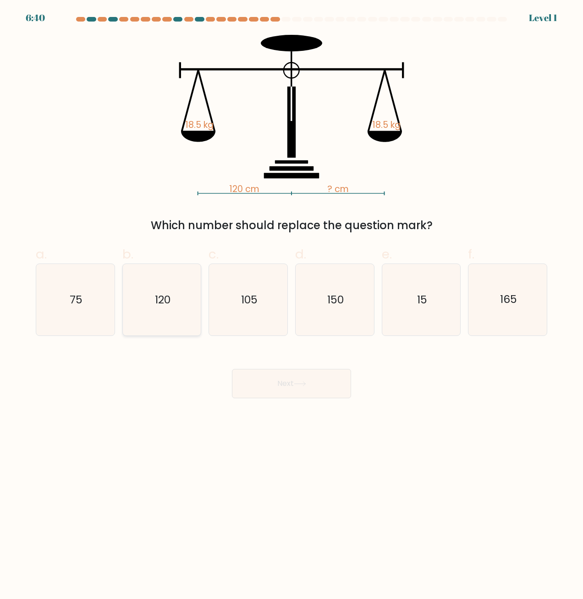
click at [183, 307] on icon "120" at bounding box center [162, 300] width 72 height 72
click at [292, 306] on input "b. 120" at bounding box center [292, 303] width 0 height 6
radio input "true"
click at [273, 378] on button "Next" at bounding box center [291, 383] width 119 height 29
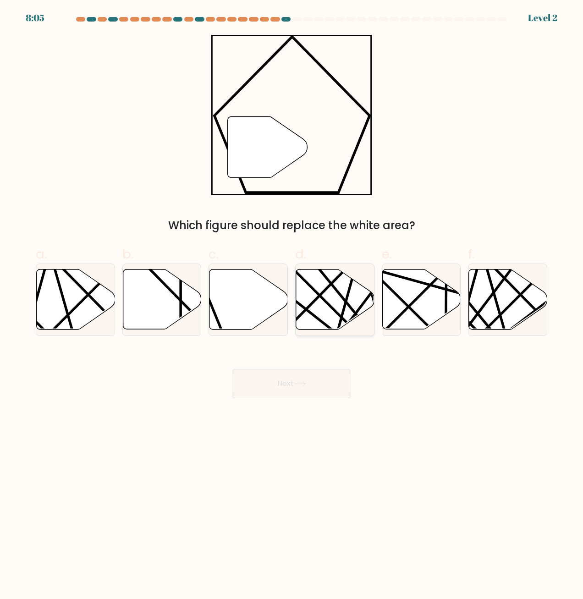
click at [332, 310] on icon at bounding box center [335, 300] width 78 height 60
click at [292, 306] on input "d." at bounding box center [292, 303] width 0 height 6
radio input "true"
click at [316, 378] on button "Next" at bounding box center [291, 383] width 119 height 29
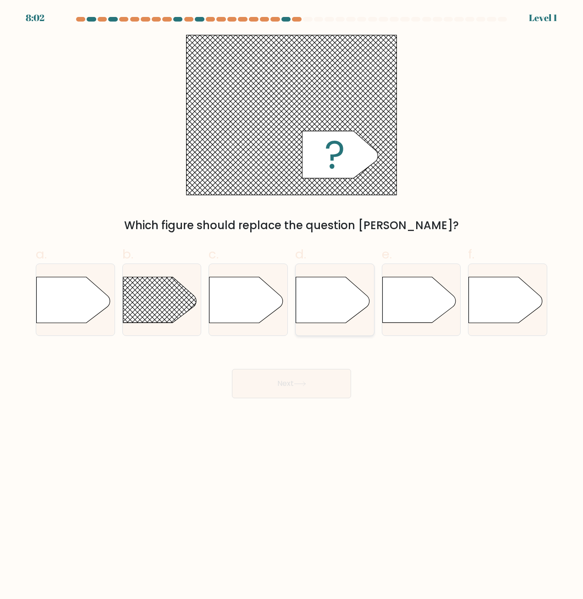
click at [318, 312] on icon at bounding box center [332, 300] width 73 height 46
click at [292, 306] on input "d." at bounding box center [292, 303] width 0 height 6
radio input "true"
click at [309, 394] on button "Next" at bounding box center [291, 383] width 119 height 29
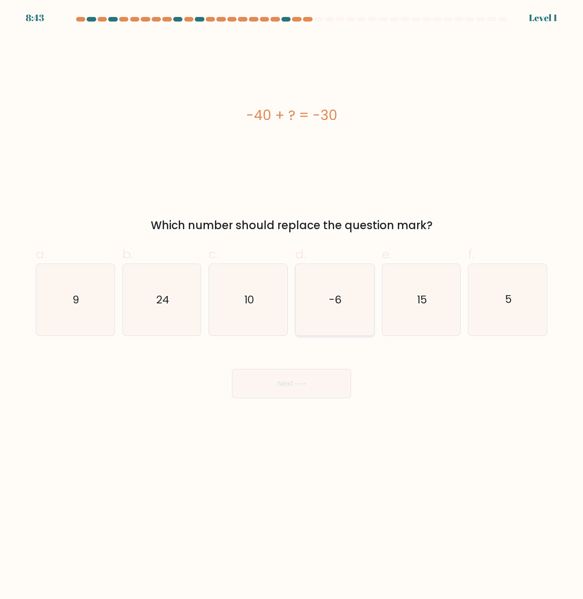
click at [332, 318] on icon "-6" at bounding box center [335, 300] width 72 height 72
click at [292, 306] on input "d. -6" at bounding box center [292, 303] width 0 height 6
radio input "true"
click at [332, 402] on body "9:27 Level 1 a." at bounding box center [291, 299] width 583 height 599
click at [318, 387] on button "Next" at bounding box center [291, 383] width 119 height 29
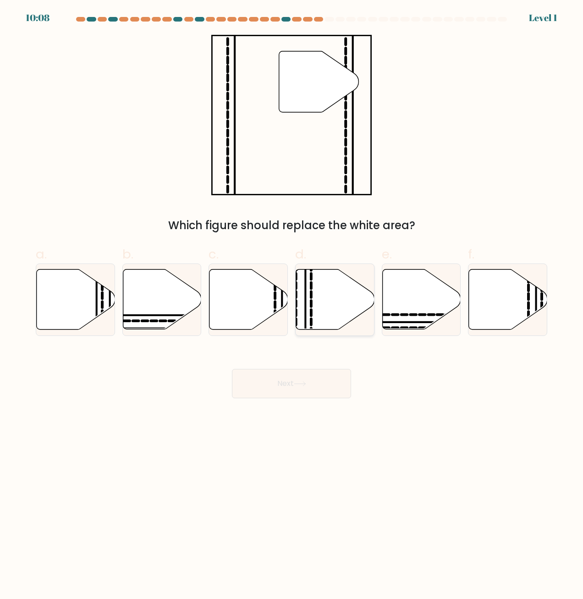
click at [311, 319] on icon at bounding box center [311, 322] width 0 height 6
click at [292, 306] on input "d." at bounding box center [292, 303] width 0 height 6
radio input "true"
click at [322, 379] on button "Next" at bounding box center [291, 383] width 119 height 29
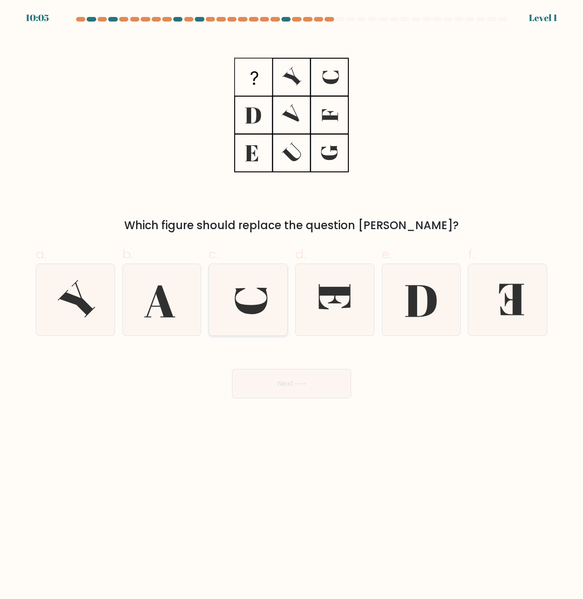
click at [267, 316] on icon at bounding box center [249, 300] width 72 height 72
click at [292, 306] on input "c." at bounding box center [292, 303] width 0 height 6
radio input "true"
click at [307, 394] on button "Next" at bounding box center [291, 383] width 119 height 29
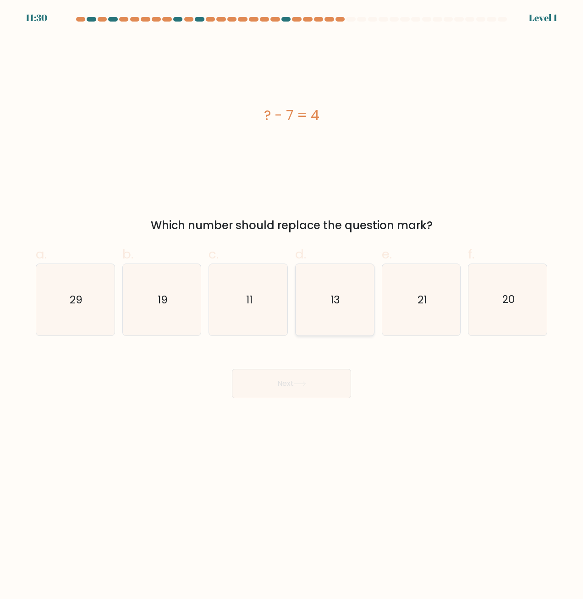
click at [302, 324] on icon "13" at bounding box center [335, 300] width 72 height 72
click at [292, 306] on input "d. 13" at bounding box center [292, 303] width 0 height 6
radio input "true"
click at [311, 376] on button "Next" at bounding box center [291, 383] width 119 height 29
click at [287, 380] on button "Next" at bounding box center [291, 383] width 119 height 29
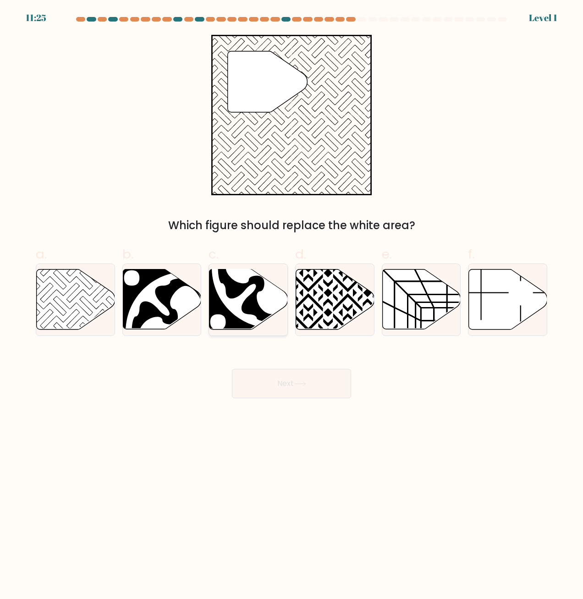
click at [255, 307] on icon at bounding box center [272, 268] width 108 height 108
click at [292, 306] on input "c." at bounding box center [292, 303] width 0 height 6
radio input "true"
click at [285, 383] on button "Next" at bounding box center [291, 383] width 119 height 29
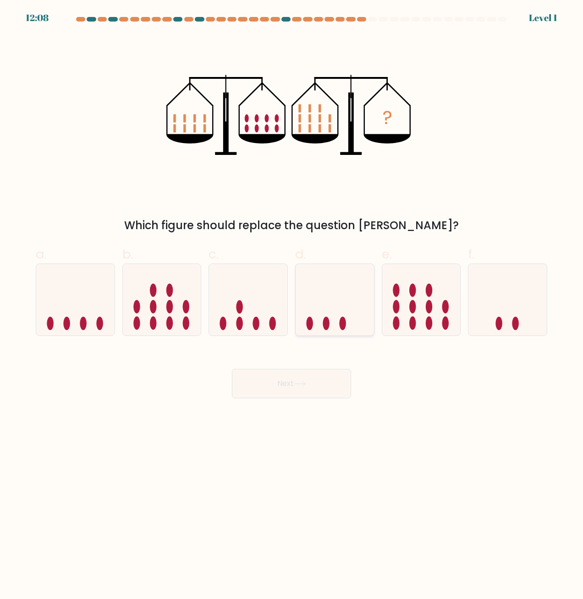
click at [332, 305] on icon at bounding box center [335, 299] width 78 height 65
click at [292, 305] on input "d." at bounding box center [292, 303] width 0 height 6
radio input "true"
click at [323, 380] on button "Next" at bounding box center [291, 383] width 119 height 29
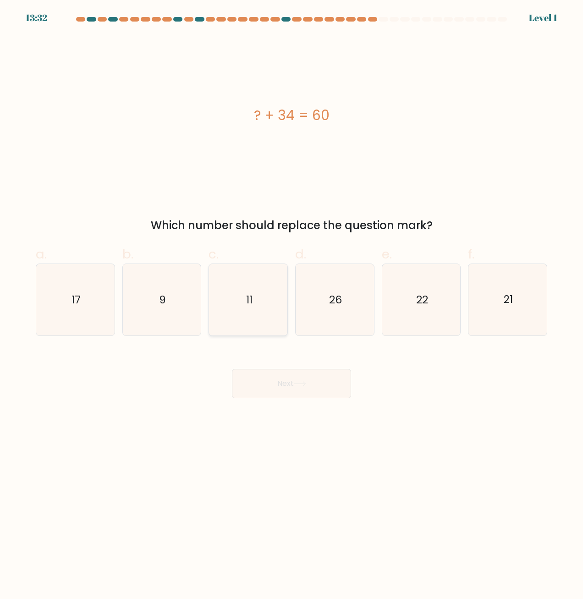
click at [259, 304] on icon "11" at bounding box center [249, 300] width 72 height 72
click at [292, 304] on input "c. 11" at bounding box center [292, 303] width 0 height 6
radio input "true"
drag, startPoint x: 312, startPoint y: 388, endPoint x: 312, endPoint y: 383, distance: 5.5
click at [312, 388] on button "Next" at bounding box center [291, 383] width 119 height 29
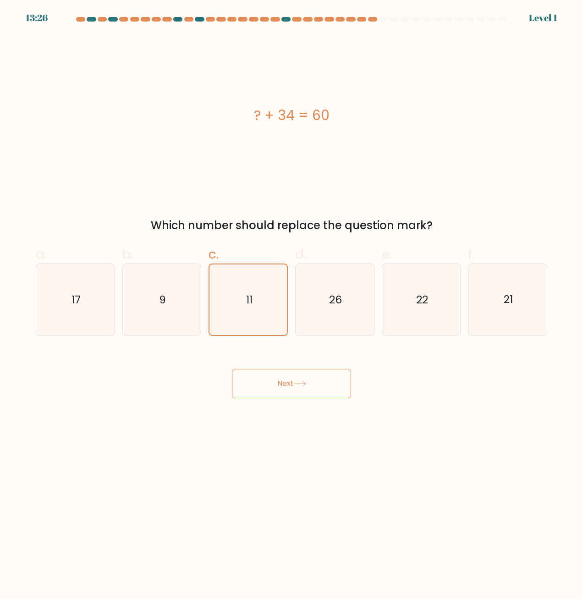
click at [288, 372] on button "Next" at bounding box center [291, 383] width 119 height 29
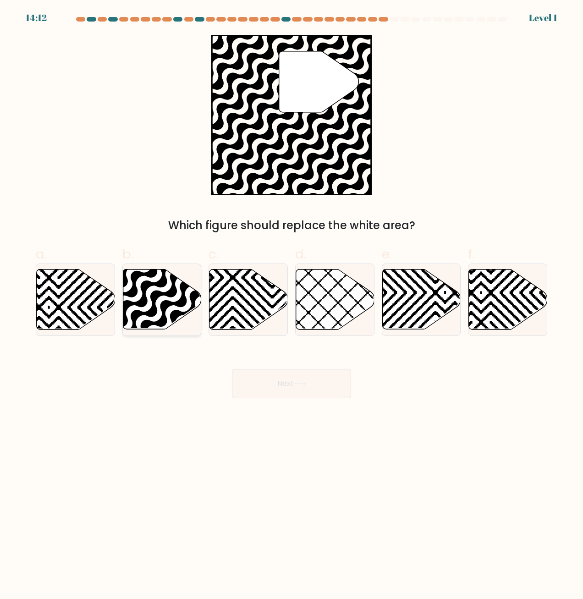
click at [152, 299] on icon at bounding box center [135, 333] width 158 height 158
click at [292, 300] on input "b." at bounding box center [292, 303] width 0 height 6
radio input "true"
click at [265, 375] on button "Next" at bounding box center [291, 383] width 119 height 29
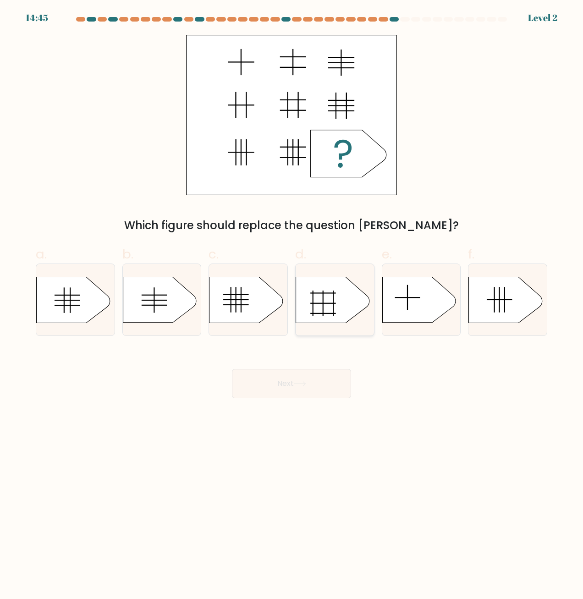
click at [315, 303] on rect at bounding box center [322, 303] width 25 height 1
click at [292, 303] on input "d." at bounding box center [292, 303] width 0 height 6
radio input "true"
click at [225, 307] on icon at bounding box center [246, 300] width 73 height 46
click at [292, 306] on input "c." at bounding box center [292, 303] width 0 height 6
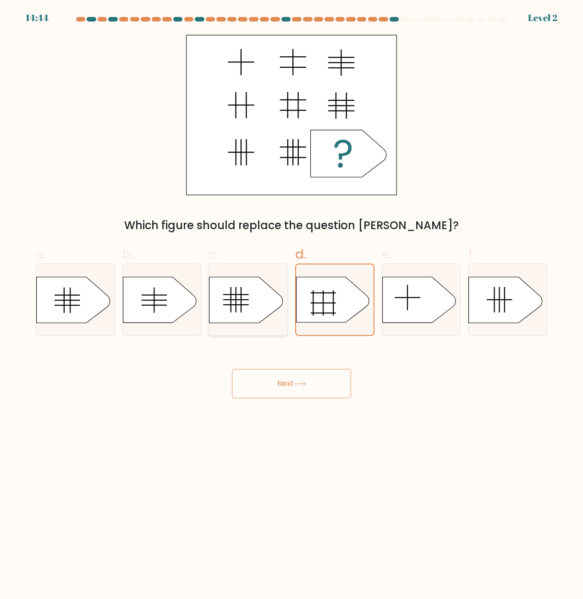
radio input "true"
click at [271, 397] on button "Next" at bounding box center [291, 383] width 119 height 29
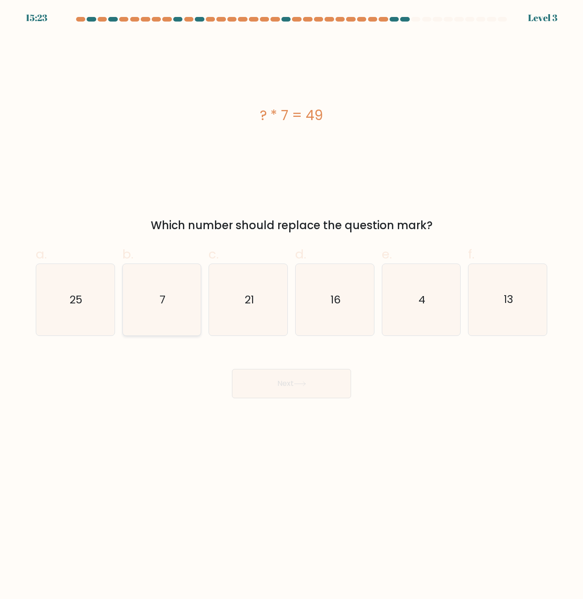
click at [155, 307] on icon "7" at bounding box center [162, 300] width 72 height 72
click at [292, 306] on input "b. 7" at bounding box center [292, 303] width 0 height 6
radio input "true"
click at [276, 377] on button "Next" at bounding box center [291, 383] width 119 height 29
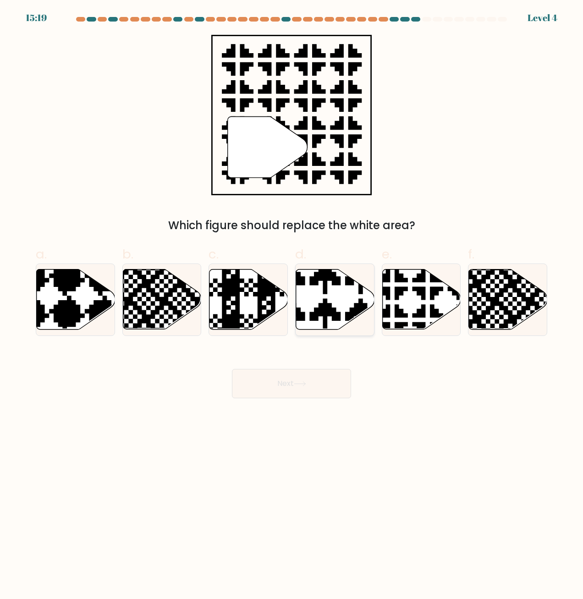
click at [341, 322] on icon at bounding box center [335, 300] width 78 height 60
click at [292, 306] on input "d." at bounding box center [292, 303] width 0 height 6
radio input "true"
click at [333, 371] on button "Next" at bounding box center [291, 383] width 119 height 29
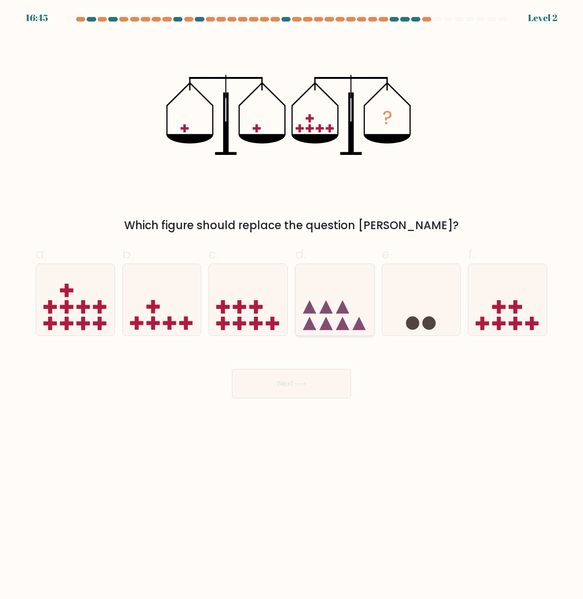
click at [330, 315] on icon at bounding box center [335, 299] width 78 height 65
click at [292, 306] on input "d." at bounding box center [292, 303] width 0 height 6
radio input "true"
click at [326, 406] on body "16:45 Level 2" at bounding box center [291, 299] width 583 height 599
click at [322, 393] on button "Next" at bounding box center [291, 383] width 119 height 29
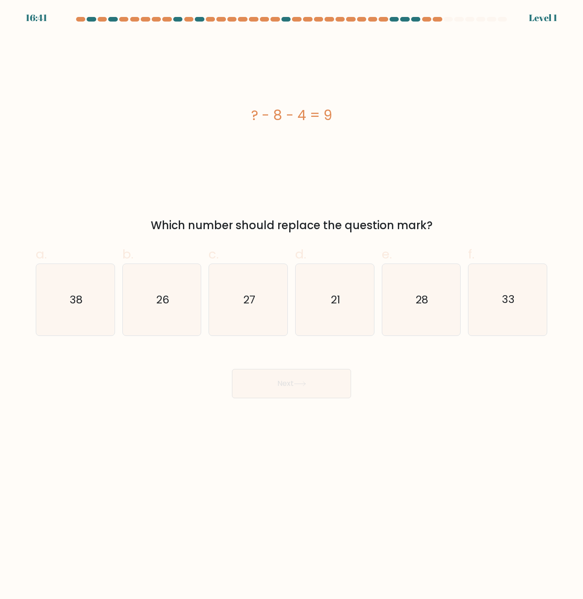
click at [255, 331] on icon "27" at bounding box center [249, 300] width 72 height 72
click at [292, 306] on input "c. 27" at bounding box center [292, 303] width 0 height 6
radio input "true"
click at [295, 377] on button "Next" at bounding box center [291, 383] width 119 height 29
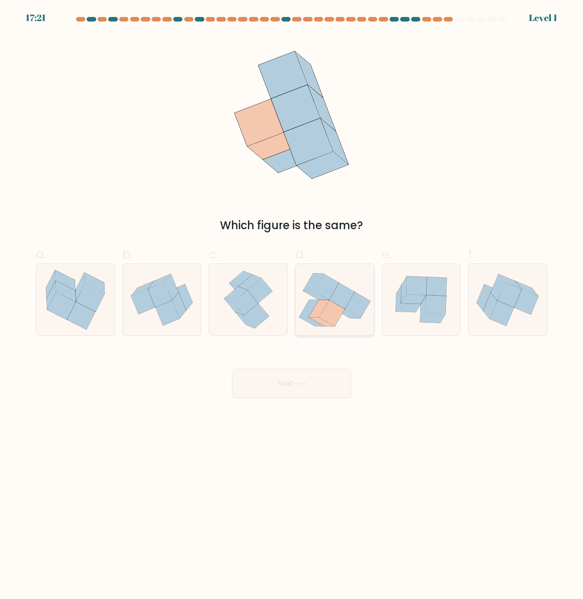
click at [329, 300] on icon at bounding box center [335, 300] width 78 height 69
click at [292, 300] on input "d." at bounding box center [292, 303] width 0 height 6
radio input "true"
click at [322, 366] on div "Next" at bounding box center [291, 372] width 523 height 51
click at [324, 372] on button "Next" at bounding box center [291, 383] width 119 height 29
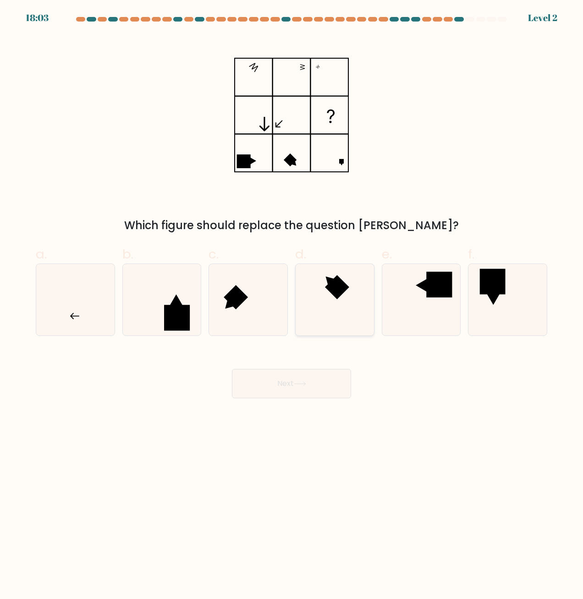
click at [330, 307] on icon at bounding box center [335, 300] width 72 height 72
click at [292, 306] on input "d." at bounding box center [292, 303] width 0 height 6
radio input "true"
click at [312, 376] on button "Next" at bounding box center [291, 383] width 119 height 29
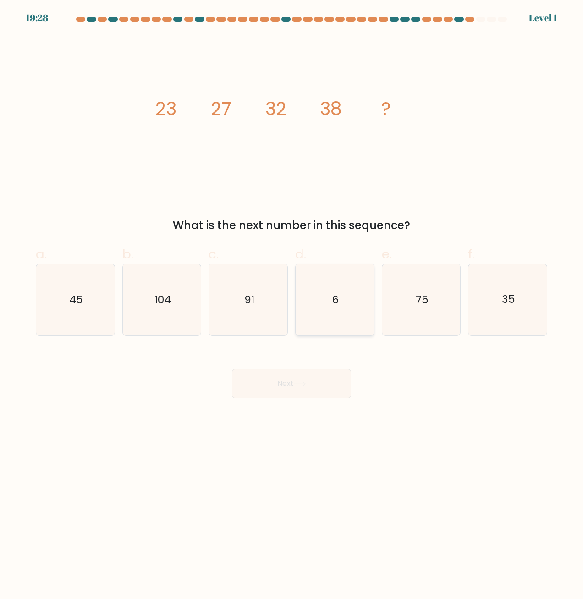
click at [371, 330] on div "6" at bounding box center [334, 300] width 79 height 72
click at [292, 306] on input "d. 6" at bounding box center [292, 303] width 0 height 6
radio input "true"
click at [330, 376] on button "Next" at bounding box center [291, 383] width 119 height 29
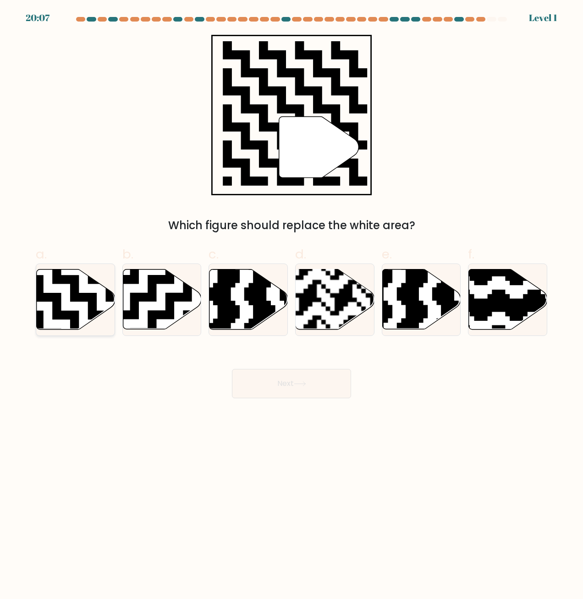
click at [90, 300] on icon at bounding box center [52, 266] width 142 height 142
click at [292, 300] on input "a." at bounding box center [292, 303] width 0 height 6
radio input "true"
click at [296, 386] on icon at bounding box center [300, 384] width 12 height 5
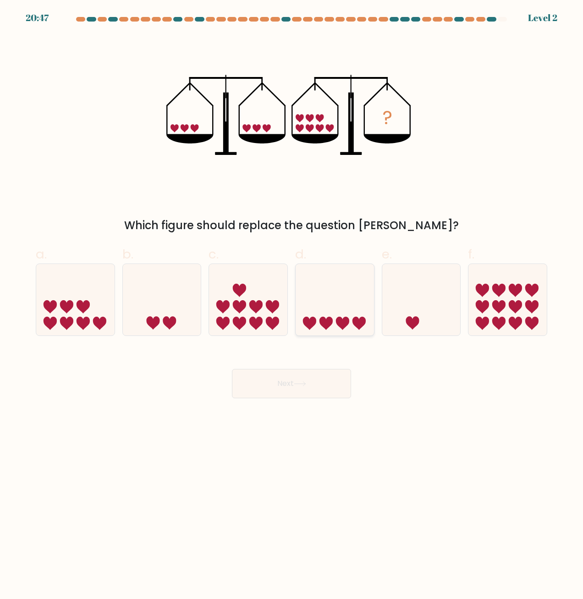
click at [319, 315] on icon at bounding box center [335, 299] width 78 height 65
click at [292, 306] on input "d." at bounding box center [292, 303] width 0 height 6
radio input "true"
click at [103, 321] on icon at bounding box center [99, 323] width 13 height 13
click at [292, 306] on input "a." at bounding box center [292, 303] width 0 height 6
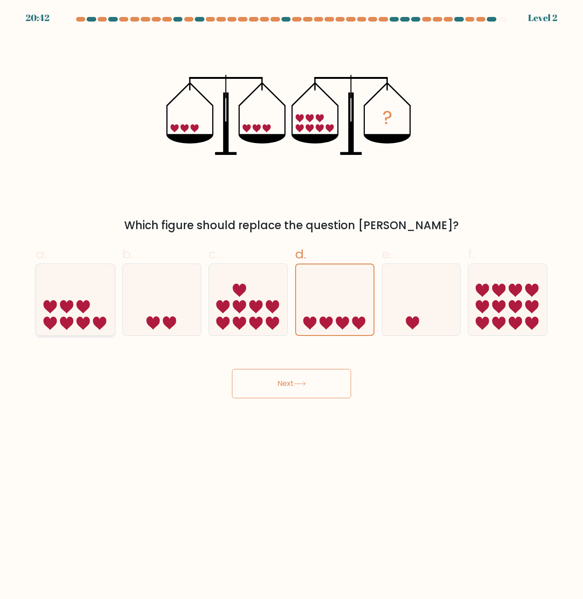
radio input "true"
drag, startPoint x: 279, startPoint y: 391, endPoint x: 281, endPoint y: 400, distance: 8.9
click at [279, 391] on button "Next" at bounding box center [291, 383] width 119 height 29
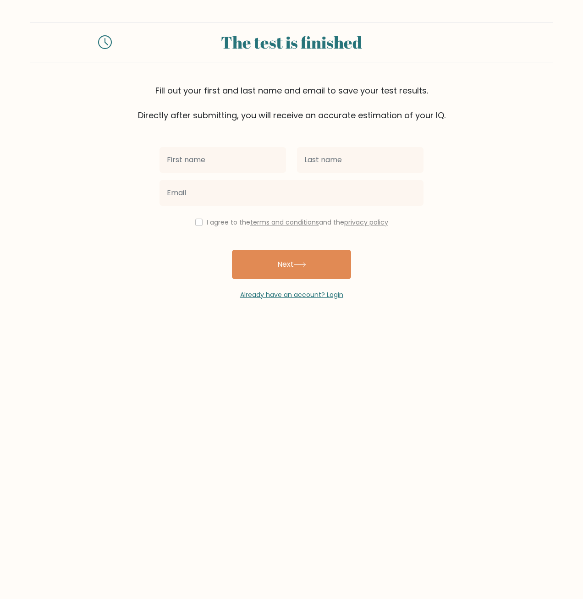
click at [93, 189] on form "The test is finished Fill out your first and last name and email to save your t…" at bounding box center [291, 161] width 583 height 278
click at [187, 171] on input "text" at bounding box center [223, 160] width 127 height 26
click at [307, 167] on input "text" at bounding box center [360, 160] width 127 height 26
type input "Dasdga"
click at [221, 167] on input "text" at bounding box center [223, 160] width 127 height 26
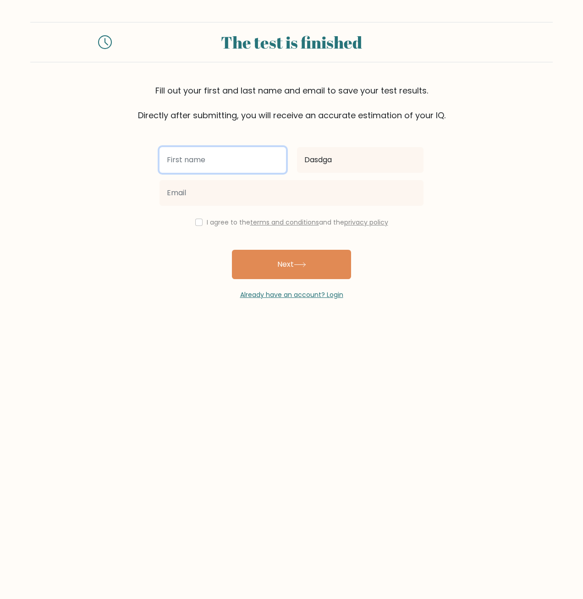
type input "Linov"
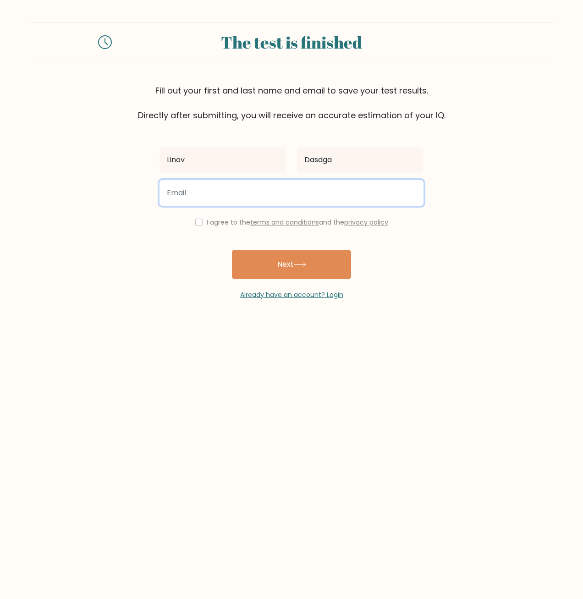
click at [231, 191] on input "email" at bounding box center [292, 193] width 264 height 26
type input "[EMAIL_ADDRESS][DOMAIN_NAME]"
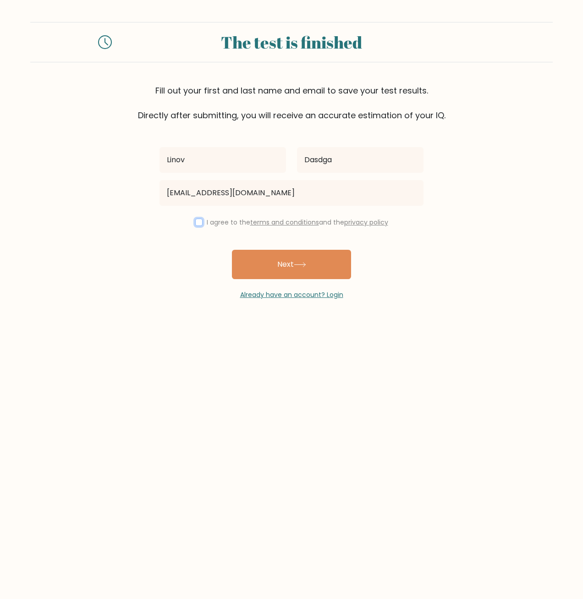
click at [195, 221] on input "checkbox" at bounding box center [198, 222] width 7 height 7
checkbox input "true"
drag, startPoint x: 189, startPoint y: 244, endPoint x: 274, endPoint y: 278, distance: 91.8
click at [190, 245] on div "Linov Dasdga [EMAIL_ADDRESS][DOMAIN_NAME] I agree to the terms and conditions a…" at bounding box center [291, 211] width 275 height 178
click at [278, 279] on button "Next" at bounding box center [291, 264] width 119 height 29
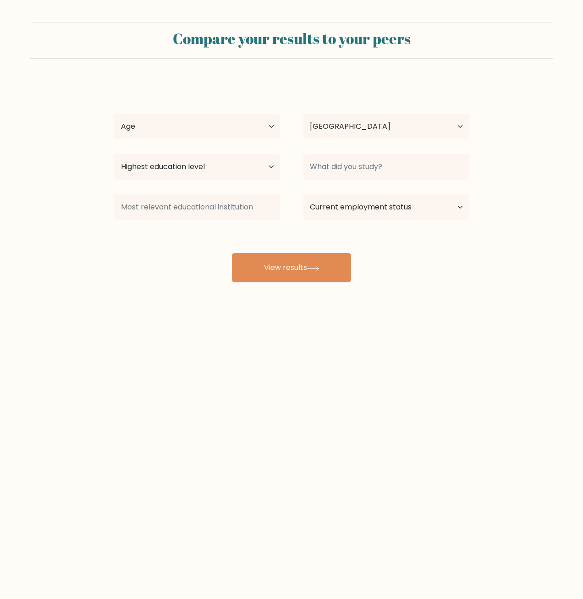
select select "UA"
click at [56, 104] on form "Compare your results to your peers Linov Dasdga Age Under 18 years old 18-24 ye…" at bounding box center [291, 152] width 583 height 261
click at [124, 135] on select "Age Under 18 years old 18-24 years old 25-34 years old 35-44 years old 45-54 ye…" at bounding box center [197, 127] width 167 height 26
select select "25_34"
click at [114, 114] on select "Age Under 18 years old 18-24 years old 25-34 years old 35-44 years old 45-54 ye…" at bounding box center [197, 127] width 167 height 26
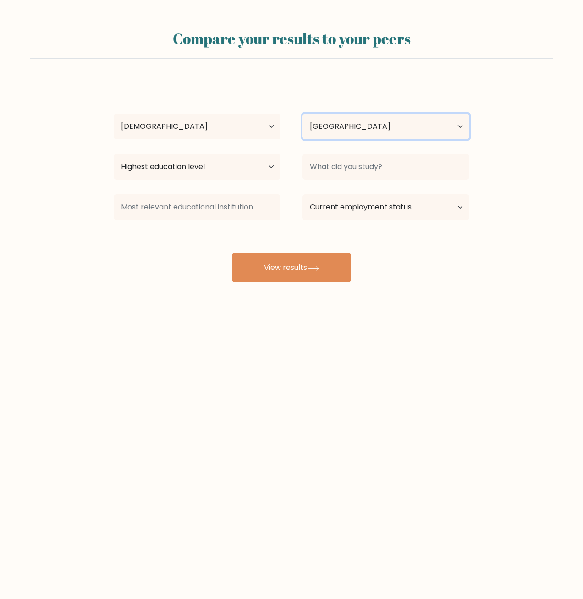
click at [348, 119] on select "Country Afghanistan Albania Algeria American Samoa Andorra Angola Anguilla Anta…" at bounding box center [386, 127] width 167 height 26
click at [127, 163] on select "Highest education level No schooling Primary Lower Secondary Upper Secondary Oc…" at bounding box center [197, 167] width 167 height 26
select select "primary"
click at [114, 154] on select "Highest education level No schooling Primary Lower Secondary Upper Secondary Oc…" at bounding box center [197, 167] width 167 height 26
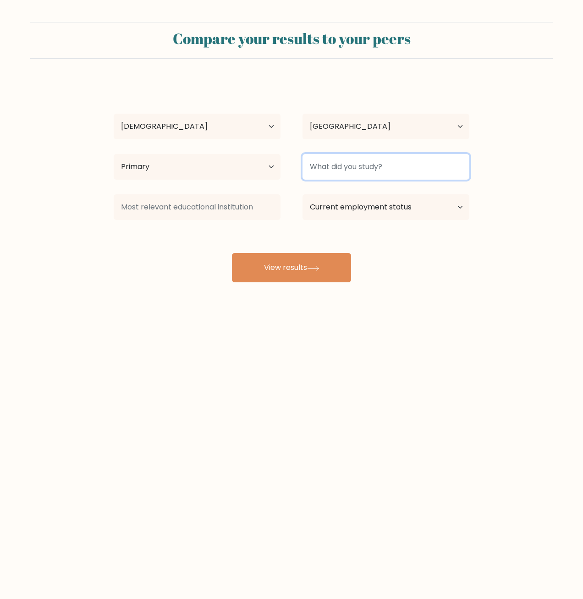
click at [326, 178] on input at bounding box center [386, 167] width 167 height 26
type input "asda"
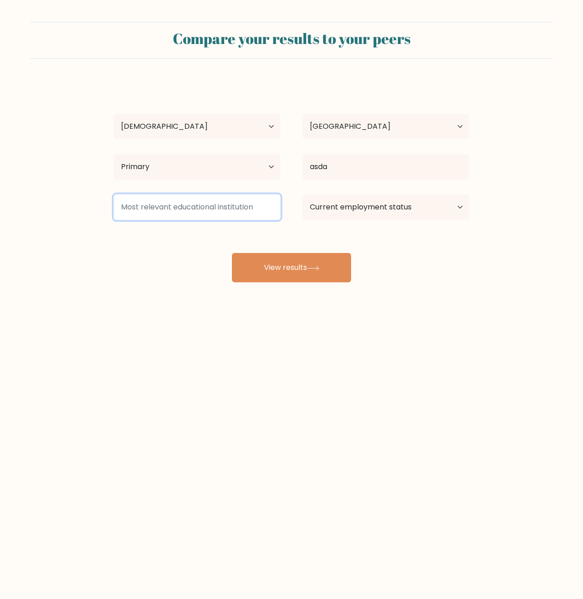
click at [163, 211] on input at bounding box center [197, 207] width 167 height 26
type input "asdasd"
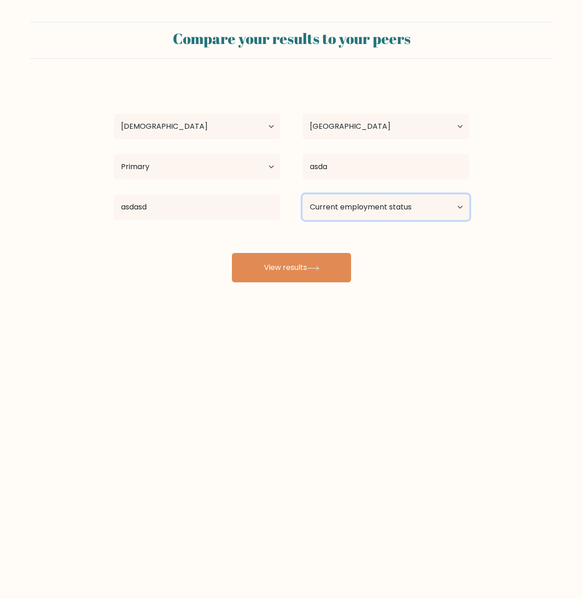
click at [353, 215] on select "Current employment status Employed Student Retired Other / prefer not to answer" at bounding box center [386, 207] width 167 height 26
select select "student"
click at [303, 194] on select "Current employment status Employed Student Retired Other / prefer not to answer" at bounding box center [386, 207] width 167 height 26
click at [580, 253] on form "Compare your results to your peers Linov Dasdga Age Under 18 years old 18-24 ye…" at bounding box center [291, 152] width 583 height 261
drag, startPoint x: 153, startPoint y: 291, endPoint x: 161, endPoint y: 287, distance: 9.2
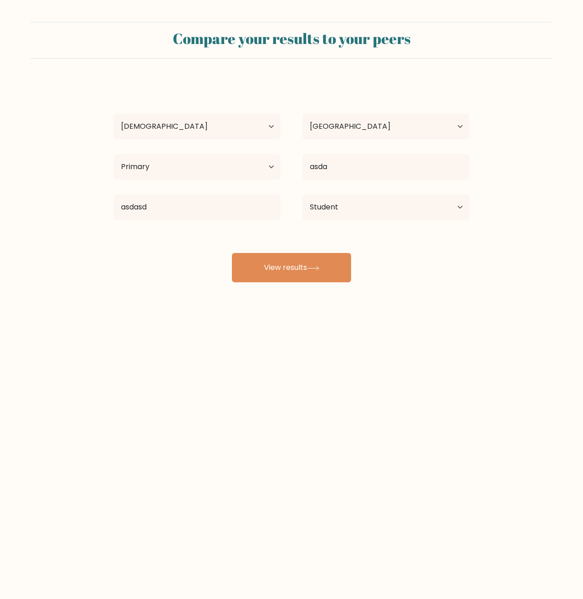
click at [153, 291] on div "Compare your results to your peers Linov Dasdga Age Under 18 years old 18-24 ye…" at bounding box center [291, 174] width 583 height 348
click at [264, 269] on button "View results" at bounding box center [291, 267] width 119 height 29
